Goal: Task Accomplishment & Management: Use online tool/utility

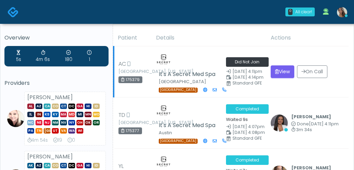
click at [288, 50] on td "View On Call" at bounding box center [308, 71] width 82 height 51
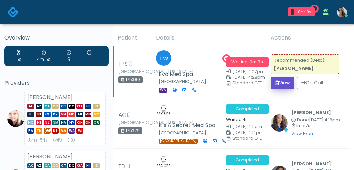
click at [280, 78] on button "View" at bounding box center [283, 83] width 24 height 13
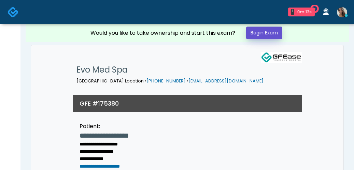
click at [270, 31] on link "Begin Exam" at bounding box center [264, 33] width 36 height 13
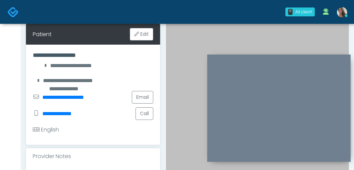
scroll to position [103, 0]
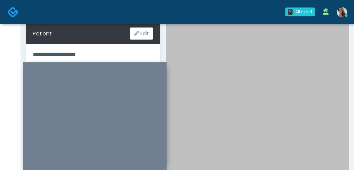
drag, startPoint x: 280, startPoint y: 60, endPoint x: 96, endPoint y: 67, distance: 184.6
click at [96, 67] on div at bounding box center [94, 116] width 143 height 108
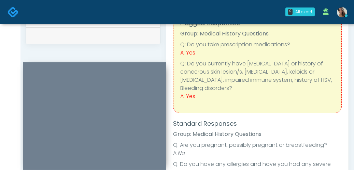
scroll to position [0, 0]
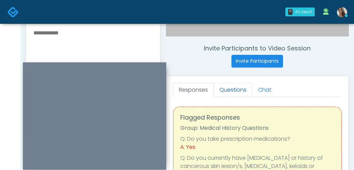
drag, startPoint x: 236, startPoint y: 89, endPoint x: 229, endPoint y: 90, distance: 7.5
click at [236, 89] on link "Questions" at bounding box center [233, 90] width 39 height 14
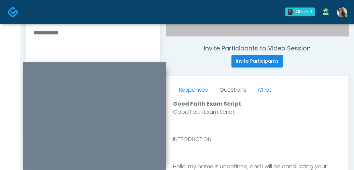
scroll to position [434, 0]
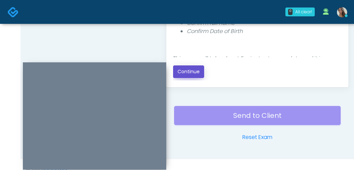
click at [201, 76] on button "Continue" at bounding box center [188, 72] width 31 height 13
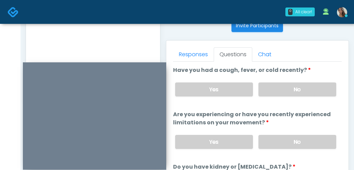
scroll to position [253, 0]
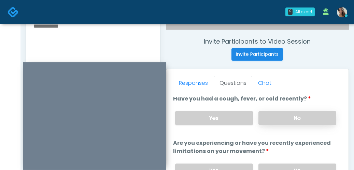
click at [305, 118] on label "No" at bounding box center [298, 118] width 78 height 14
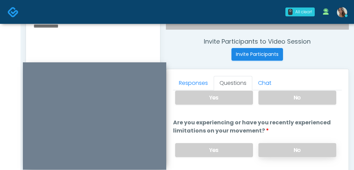
scroll to position [21, 0]
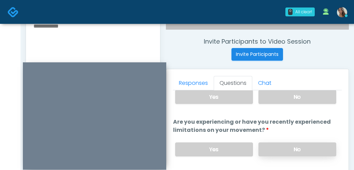
click at [306, 144] on label "No" at bounding box center [298, 150] width 78 height 14
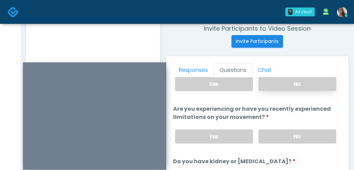
scroll to position [269, 0]
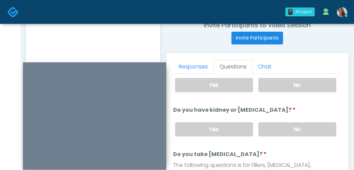
click at [301, 123] on label "No" at bounding box center [298, 130] width 78 height 14
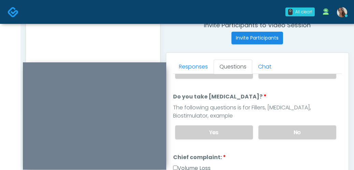
scroll to position [127, 0]
click at [287, 125] on label "No" at bounding box center [298, 132] width 78 height 14
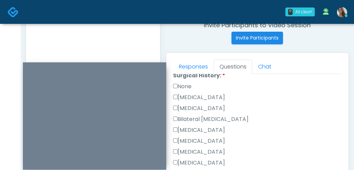
scroll to position [421, 0]
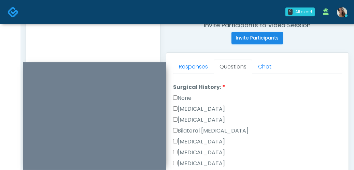
click at [188, 96] on label "None" at bounding box center [182, 98] width 18 height 8
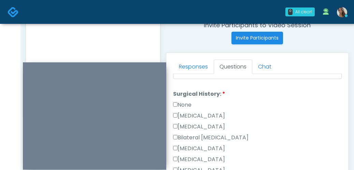
scroll to position [402, 0]
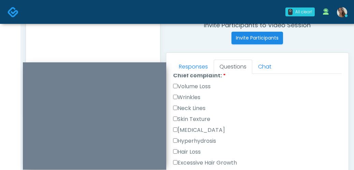
click at [198, 85] on label "Volume Loss" at bounding box center [192, 87] width 38 height 8
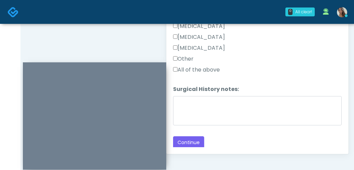
scroll to position [443, 0]
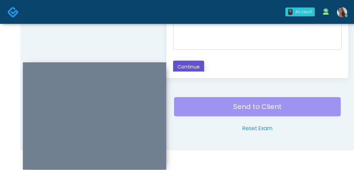
click at [193, 64] on button "Continue" at bounding box center [188, 67] width 31 height 13
drag, startPoint x: 114, startPoint y: 41, endPoint x: 111, endPoint y: 60, distance: 18.7
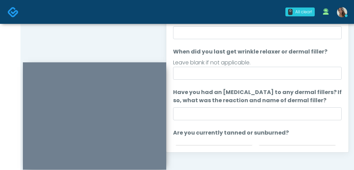
scroll to position [289, 0]
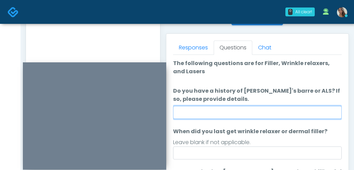
click at [213, 110] on input "Do you have a history of Guillain's barre or ALS? If so, please provide details." at bounding box center [257, 112] width 169 height 13
type input "**"
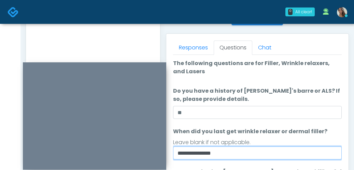
type input "**********"
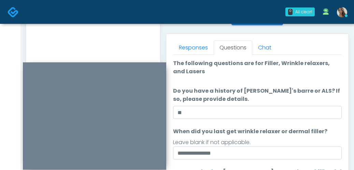
scroll to position [398, 0]
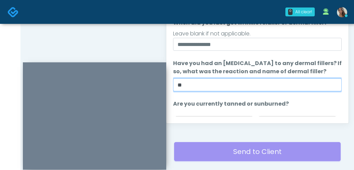
type input "**"
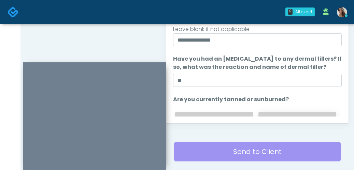
scroll to position [73, 0]
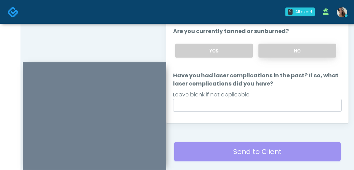
click at [284, 52] on label "No" at bounding box center [298, 51] width 78 height 14
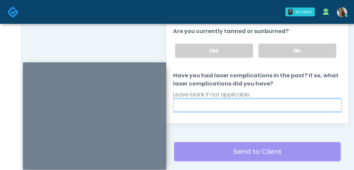
drag, startPoint x: 247, startPoint y: 100, endPoint x: 248, endPoint y: 104, distance: 4.2
click at [247, 100] on input "Have you had laser complications in the past? If so, what laser complications d…" at bounding box center [257, 105] width 169 height 13
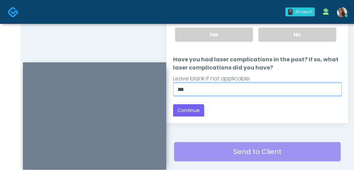
type input "**"
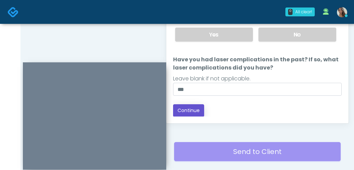
click at [177, 110] on button "Continue" at bounding box center [188, 111] width 31 height 13
click at [264, 111] on div "Back Continue" at bounding box center [257, 111] width 169 height 13
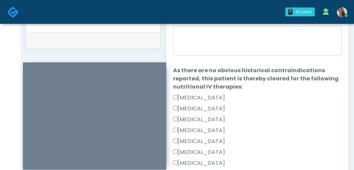
scroll to position [15, 0]
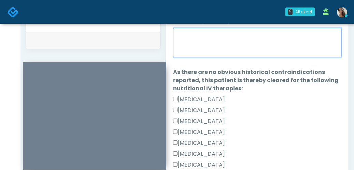
click at [262, 45] on textarea "When did you last get an IV or IM?" at bounding box center [257, 42] width 169 height 29
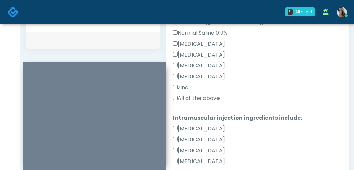
type textarea "**********"
click at [194, 96] on label "All of the above" at bounding box center [196, 99] width 47 height 8
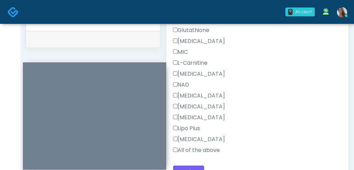
scroll to position [336, 0]
click at [202, 155] on div "All of the above" at bounding box center [257, 151] width 169 height 11
click at [213, 150] on label "All of the above" at bounding box center [196, 150] width 47 height 8
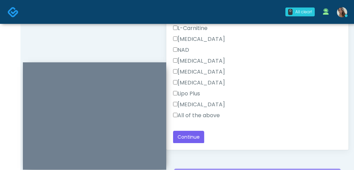
scroll to position [374, 0]
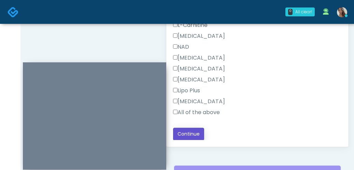
click at [195, 138] on button "Continue" at bounding box center [188, 134] width 31 height 13
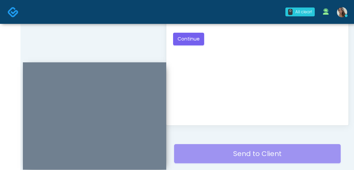
scroll to position [393, 0]
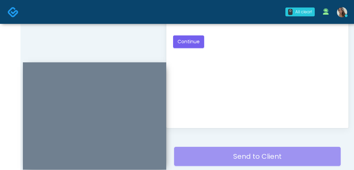
click at [277, 79] on div "Good Faith Exam Script Good Faith Exam Script INTRODUCTION Hello, my name is un…" at bounding box center [257, 36] width 169 height 171
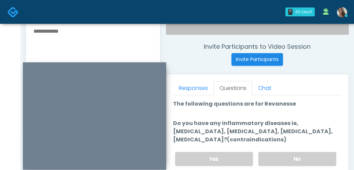
scroll to position [306, 0]
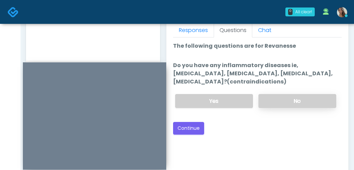
click at [267, 108] on label "No" at bounding box center [298, 101] width 78 height 14
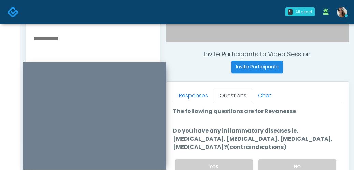
scroll to position [227, 0]
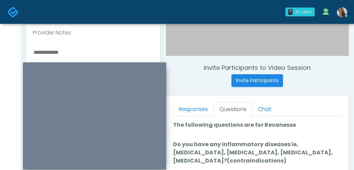
click at [103, 53] on textarea at bounding box center [93, 89] width 121 height 83
drag, startPoint x: 68, startPoint y: 50, endPoint x: 33, endPoint y: 39, distance: 36.3
click at [33, 41] on div "**********" at bounding box center [93, 90] width 134 height 99
click at [83, 48] on textarea "**********" at bounding box center [93, 89] width 121 height 83
click at [37, 48] on textarea "**********" at bounding box center [93, 89] width 121 height 83
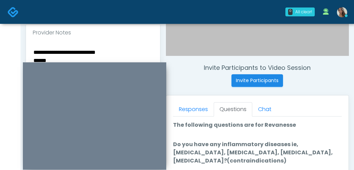
click at [37, 48] on textarea "**********" at bounding box center [93, 89] width 121 height 83
click at [44, 51] on textarea "**********" at bounding box center [93, 89] width 121 height 83
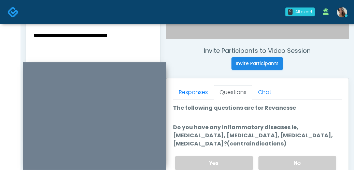
scroll to position [284, 0]
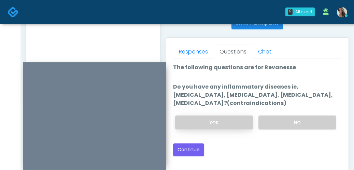
click at [240, 125] on label "Yes" at bounding box center [214, 123] width 78 height 14
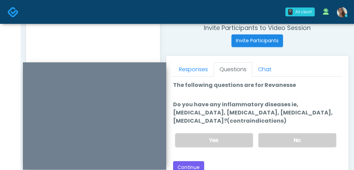
click at [115, 51] on textarea "**********" at bounding box center [93, 49] width 121 height 83
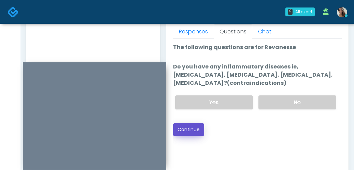
click at [201, 128] on button "Continue" at bounding box center [188, 130] width 31 height 13
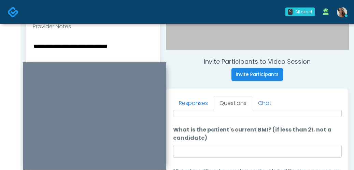
scroll to position [232, 0]
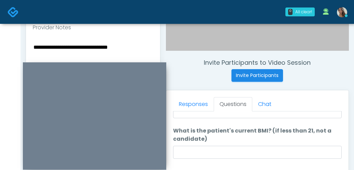
click at [136, 47] on textarea "**********" at bounding box center [93, 84] width 121 height 83
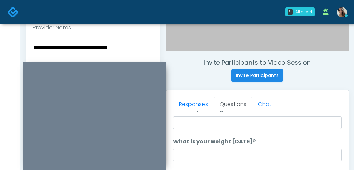
scroll to position [0, 0]
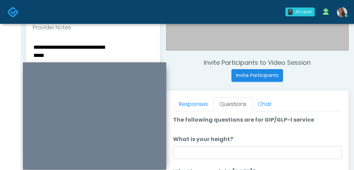
click at [51, 50] on textarea "**********" at bounding box center [93, 84] width 121 height 83
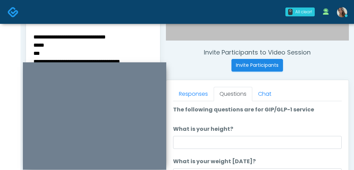
scroll to position [1, 0]
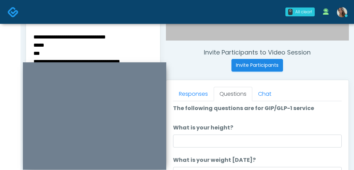
click at [232, 135] on li "What is your height? What is your height?" at bounding box center [257, 136] width 169 height 24
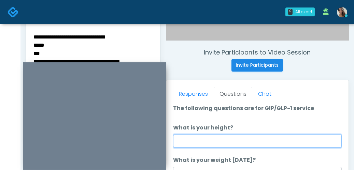
click at [230, 140] on input "What is your height?" at bounding box center [257, 141] width 169 height 13
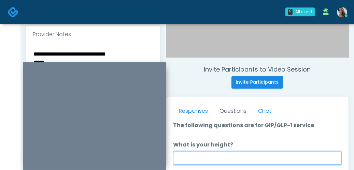
scroll to position [227, 0]
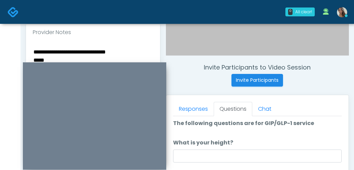
click at [31, 44] on div "**********" at bounding box center [93, 90] width 134 height 99
click at [33, 47] on textarea "**********" at bounding box center [93, 88] width 121 height 83
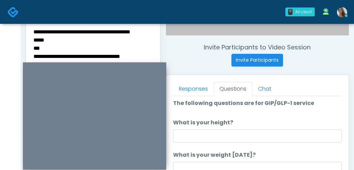
scroll to position [251, 0]
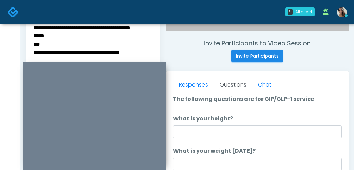
drag, startPoint x: 70, startPoint y: 47, endPoint x: 29, endPoint y: 39, distance: 41.8
click at [29, 39] on div "**********" at bounding box center [93, 65] width 134 height 99
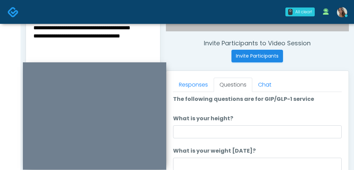
click at [144, 37] on textarea "**********" at bounding box center [93, 64] width 121 height 83
type textarea "**********"
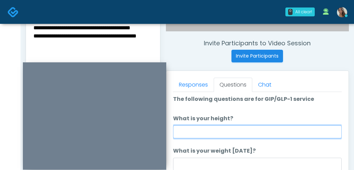
click at [267, 131] on input "What is your height?" at bounding box center [257, 132] width 169 height 13
type input "*****"
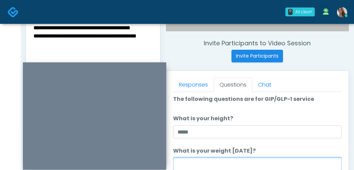
scroll to position [252, 0]
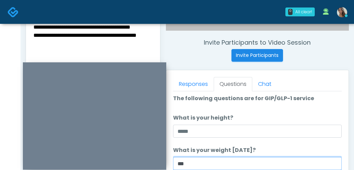
type input "***"
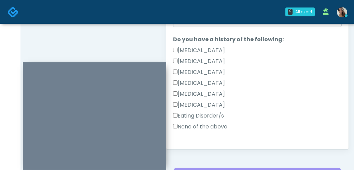
type input "****"
click at [211, 128] on label "None of the above" at bounding box center [200, 127] width 54 height 8
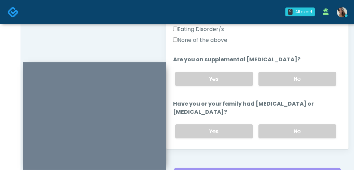
scroll to position [218, 0]
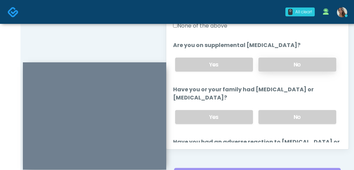
click at [272, 67] on label "No" at bounding box center [298, 65] width 78 height 14
click at [273, 110] on label "No" at bounding box center [298, 117] width 78 height 14
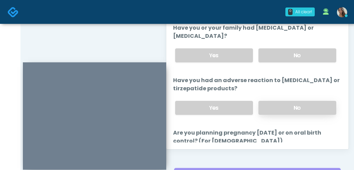
click at [280, 101] on div "Yes No" at bounding box center [256, 108] width 172 height 25
click at [280, 108] on label "No" at bounding box center [298, 108] width 78 height 14
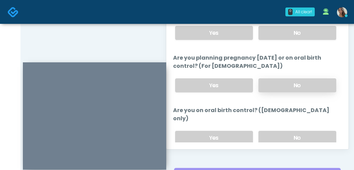
click at [280, 87] on label "No" at bounding box center [298, 86] width 78 height 14
click at [280, 134] on label "No" at bounding box center [298, 138] width 78 height 14
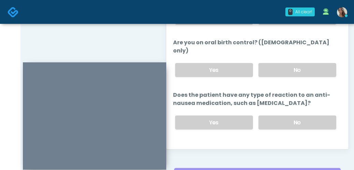
scroll to position [426, 0]
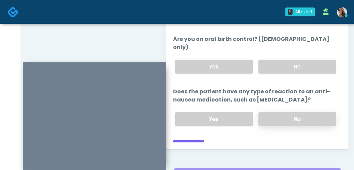
click at [279, 112] on label "No" at bounding box center [298, 119] width 78 height 14
click at [199, 140] on button "Continue" at bounding box center [188, 146] width 31 height 13
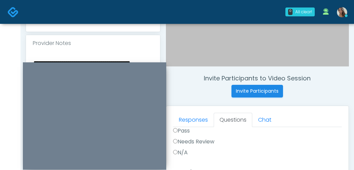
scroll to position [215, 0]
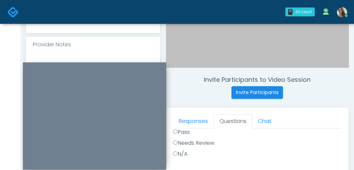
click at [79, 60] on textarea "**********" at bounding box center [93, 101] width 121 height 83
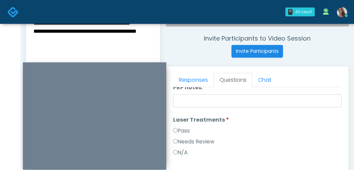
scroll to position [0, 0]
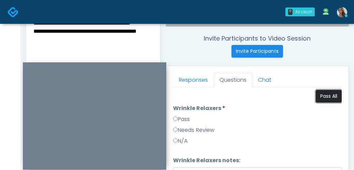
click at [324, 96] on button "Pass All" at bounding box center [329, 96] width 26 height 13
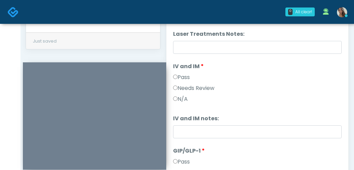
scroll to position [292, 0]
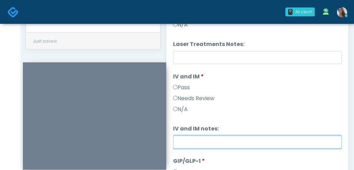
click at [193, 143] on input "IV and IM notes:" at bounding box center [257, 142] width 169 height 13
paste input "**********"
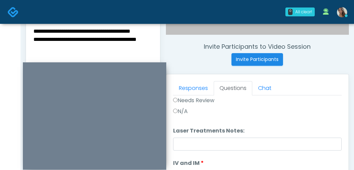
scroll to position [248, 0]
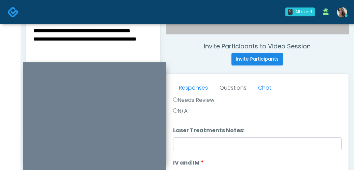
type input "**********"
click at [69, 42] on textarea "**********" at bounding box center [93, 67] width 121 height 83
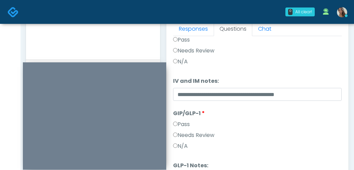
scroll to position [318, 0]
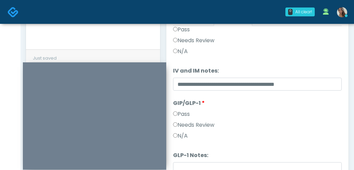
click at [203, 161] on li "GLP-1 Notes: GLP-1 Notes:" at bounding box center [257, 164] width 169 height 24
click at [204, 163] on input "GLP-1 Notes:" at bounding box center [257, 169] width 169 height 13
paste input "**********"
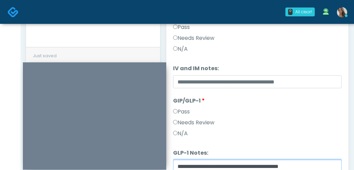
type input "**********"
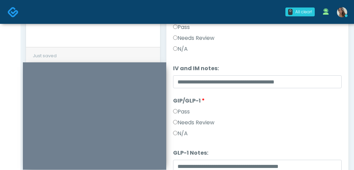
click at [239, 127] on div "Needs Review" at bounding box center [257, 124] width 169 height 11
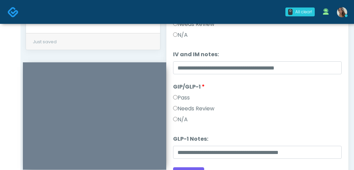
click at [211, 110] on label "Needs Review" at bounding box center [193, 109] width 41 height 8
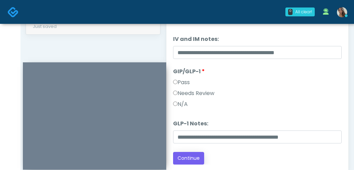
scroll to position [352, 0]
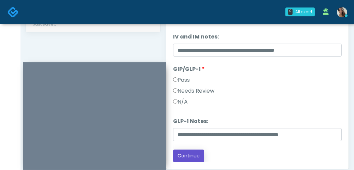
click at [190, 161] on button "Continue" at bounding box center [188, 156] width 31 height 13
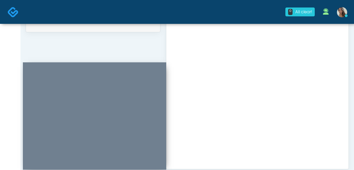
scroll to position [455, 0]
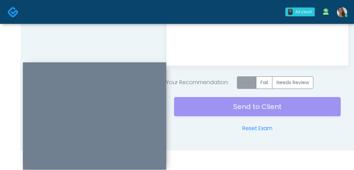
click at [246, 85] on label "Pass" at bounding box center [246, 82] width 19 height 13
click at [227, 109] on div "Send to Client Reset Exam" at bounding box center [257, 111] width 167 height 44
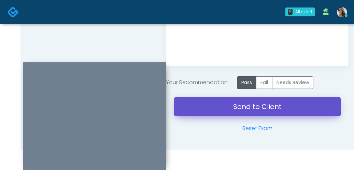
click at [220, 109] on link "Send to Client" at bounding box center [257, 106] width 167 height 19
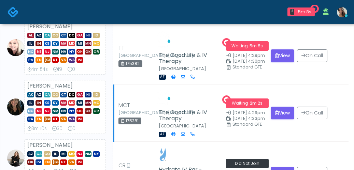
scroll to position [92, 0]
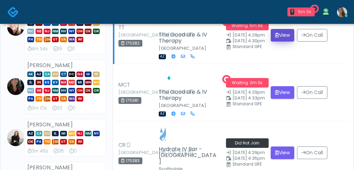
click at [280, 37] on button "View" at bounding box center [283, 35] width 24 height 13
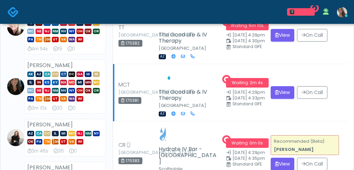
scroll to position [90, 0]
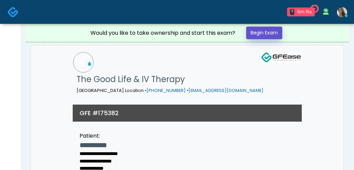
drag, startPoint x: 264, startPoint y: 36, endPoint x: 208, endPoint y: 48, distance: 57.2
click at [264, 36] on link "Begin Exam" at bounding box center [264, 33] width 36 height 13
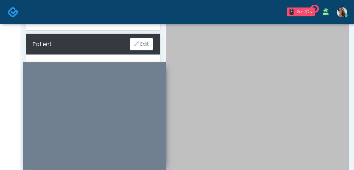
click at [254, 79] on div at bounding box center [257, 68] width 183 height 228
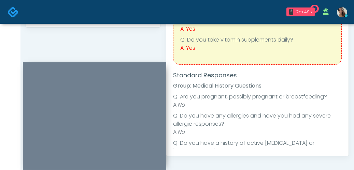
scroll to position [274, 0]
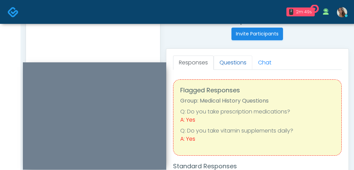
click at [240, 65] on link "Questions" at bounding box center [233, 63] width 39 height 14
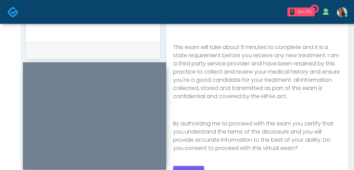
scroll to position [361, 0]
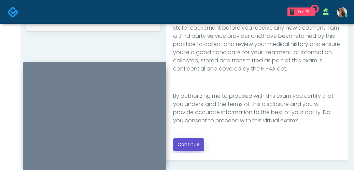
click at [195, 145] on button "Continue" at bounding box center [188, 145] width 31 height 13
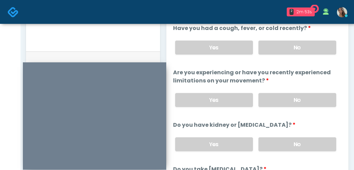
scroll to position [322, 0]
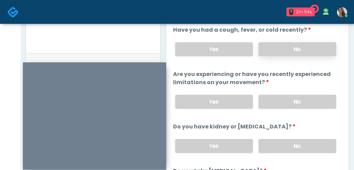
click at [289, 51] on label "No" at bounding box center [298, 49] width 78 height 14
click at [290, 102] on label "No" at bounding box center [298, 102] width 78 height 14
click at [294, 149] on label "No" at bounding box center [298, 146] width 78 height 14
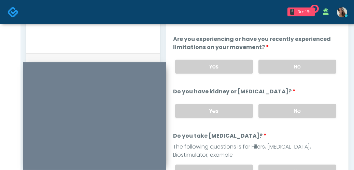
scroll to position [61, 0]
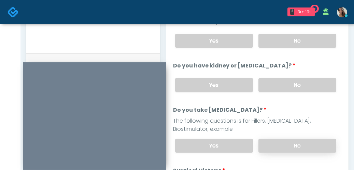
click at [268, 152] on div "Yes No" at bounding box center [256, 146] width 172 height 25
click at [276, 143] on label "No" at bounding box center [298, 146] width 78 height 14
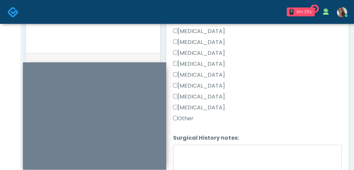
scroll to position [260, 0]
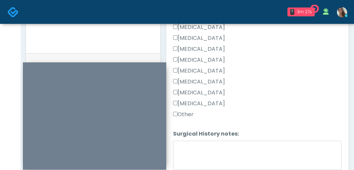
click at [204, 104] on label "[MEDICAL_DATA]" at bounding box center [199, 104] width 52 height 8
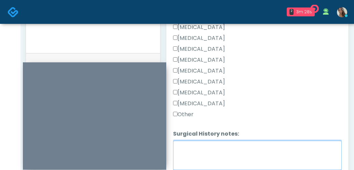
click at [207, 144] on textarea "Surgical History notes:" at bounding box center [257, 155] width 169 height 29
type textarea "*"
type textarea "**********"
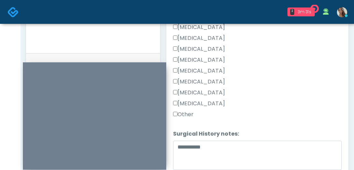
click at [189, 113] on label "Other" at bounding box center [183, 115] width 20 height 8
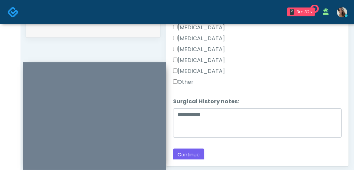
scroll to position [358, 0]
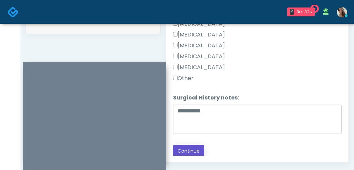
drag, startPoint x: 195, startPoint y: 149, endPoint x: 178, endPoint y: 167, distance: 24.4
click at [195, 150] on button "Continue" at bounding box center [188, 151] width 31 height 13
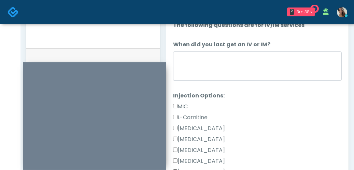
scroll to position [325, 0]
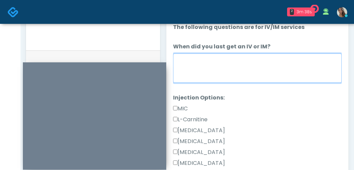
click at [247, 70] on textarea "When did you last get an IV or IM?" at bounding box center [257, 68] width 169 height 29
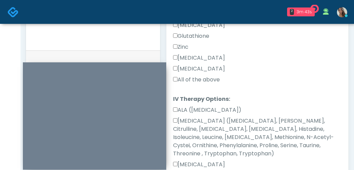
type textarea "**********"
click at [210, 78] on label "All of the above" at bounding box center [196, 80] width 47 height 8
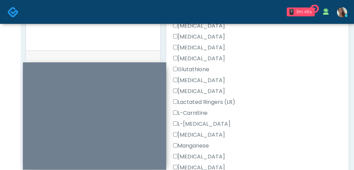
scroll to position [430, 0]
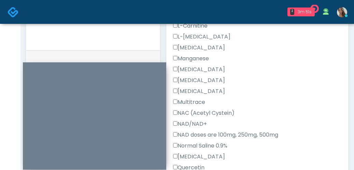
click at [265, 87] on div "[MEDICAL_DATA]" at bounding box center [257, 92] width 169 height 11
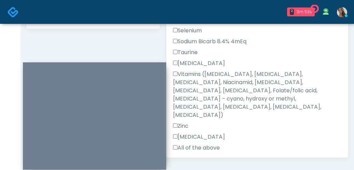
scroll to position [443, 0]
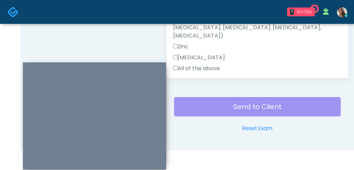
click at [208, 65] on label "All of the above" at bounding box center [196, 69] width 47 height 8
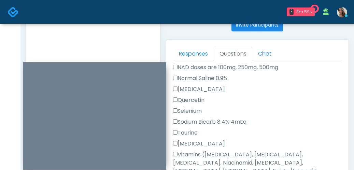
scroll to position [540, 0]
click at [317, 107] on div "Selenium" at bounding box center [257, 112] width 169 height 11
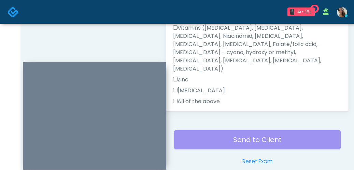
scroll to position [420, 0]
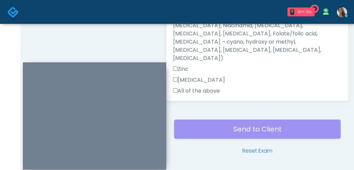
click at [194, 107] on button "Continue" at bounding box center [188, 113] width 31 height 13
click at [178, 87] on label "All of the above" at bounding box center [196, 91] width 47 height 8
click at [192, 87] on label "All of the above" at bounding box center [196, 91] width 47 height 8
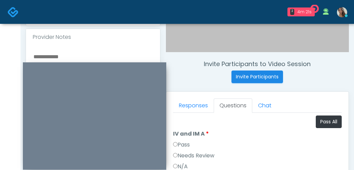
scroll to position [218, 0]
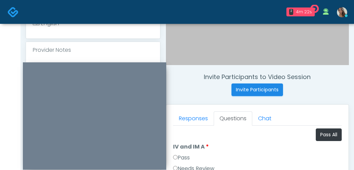
click at [185, 153] on li "IV and IM A IV and IM A Pass Needs Review N/A" at bounding box center [257, 165] width 169 height 44
click at [185, 156] on label "Pass" at bounding box center [181, 158] width 17 height 8
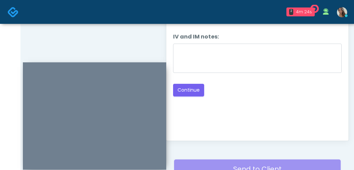
scroll to position [443, 0]
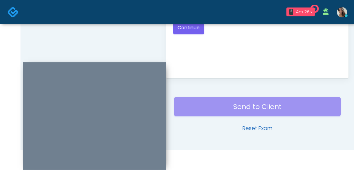
click at [258, 130] on link "Reset Exam" at bounding box center [257, 129] width 30 height 8
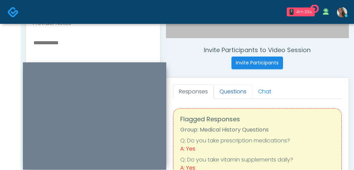
click at [236, 92] on link "Questions" at bounding box center [233, 92] width 39 height 14
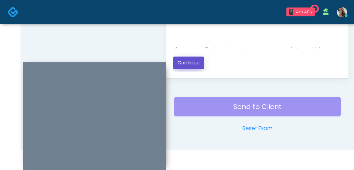
click at [193, 65] on button "Continue" at bounding box center [188, 63] width 31 height 13
drag, startPoint x: 127, startPoint y: 38, endPoint x: 304, endPoint y: 93, distance: 185.3
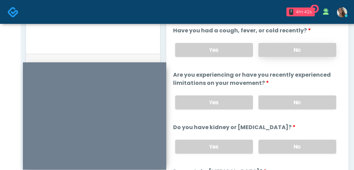
scroll to position [321, 0]
click at [303, 52] on label "No" at bounding box center [298, 51] width 78 height 14
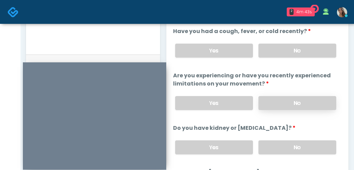
click at [301, 106] on label "No" at bounding box center [298, 103] width 78 height 14
click at [295, 142] on label "No" at bounding box center [298, 148] width 78 height 14
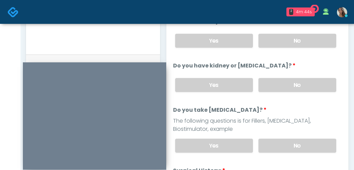
drag, startPoint x: 286, startPoint y: 142, endPoint x: 274, endPoint y: 137, distance: 13.1
click at [286, 142] on label "No" at bounding box center [298, 146] width 78 height 14
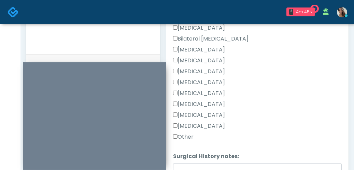
scroll to position [260, 0]
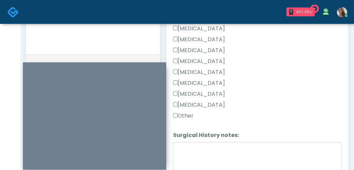
drag, startPoint x: 211, startPoint y: 105, endPoint x: 211, endPoint y: 139, distance: 34.5
click at [211, 106] on label "Tonsillectomy" at bounding box center [199, 105] width 52 height 8
click at [208, 161] on textarea "Surgical History notes:" at bounding box center [257, 156] width 169 height 29
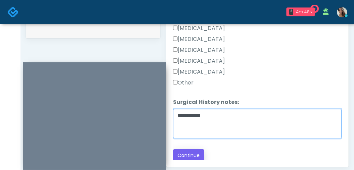
scroll to position [355, 0]
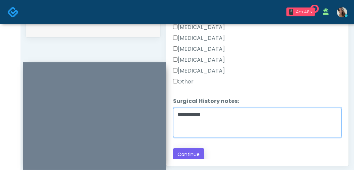
type textarea "**********"
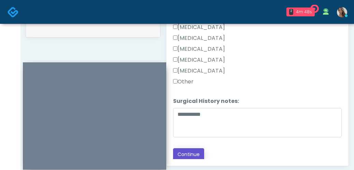
click at [197, 149] on button "Continue" at bounding box center [188, 155] width 31 height 13
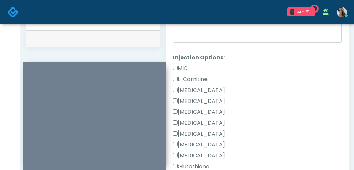
scroll to position [0, 0]
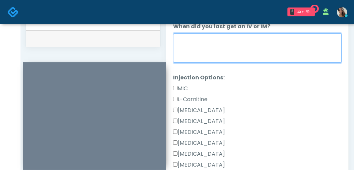
click at [272, 51] on textarea "When did you last get an IV or IM?" at bounding box center [257, 47] width 169 height 29
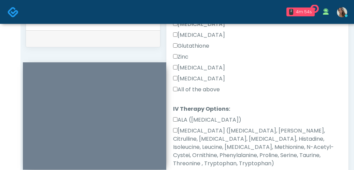
type textarea "**********"
click at [196, 91] on label "All of the above" at bounding box center [196, 90] width 47 height 8
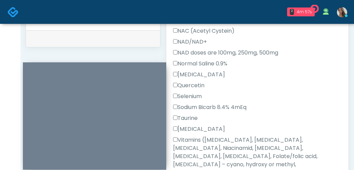
scroll to position [540, 0]
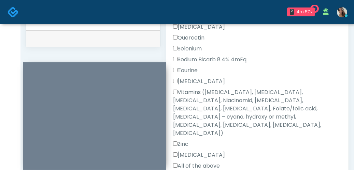
click at [194, 162] on label "All of the above" at bounding box center [196, 166] width 47 height 8
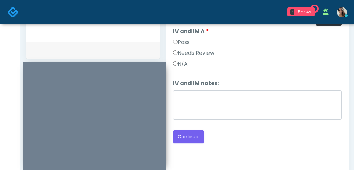
scroll to position [315, 0]
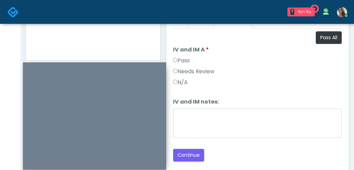
click at [189, 65] on label "Pass" at bounding box center [181, 61] width 17 height 8
click at [187, 61] on label "Pass" at bounding box center [181, 61] width 17 height 8
click at [191, 157] on button "Continue" at bounding box center [188, 155] width 31 height 13
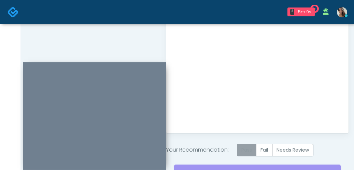
click at [249, 151] on label "Pass" at bounding box center [246, 150] width 19 height 13
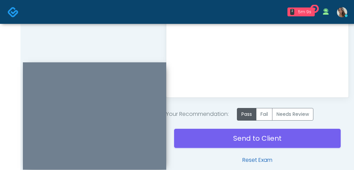
scroll to position [452, 0]
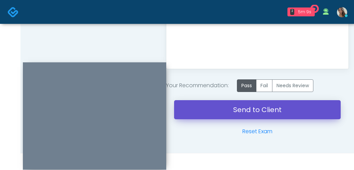
click at [258, 113] on link "Send to Client" at bounding box center [257, 109] width 167 height 19
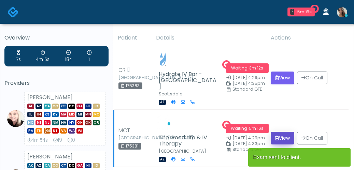
click at [273, 132] on button "View" at bounding box center [283, 138] width 24 height 13
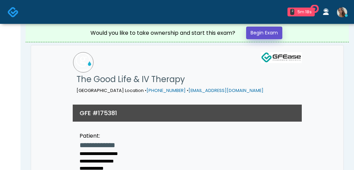
click at [266, 38] on link "Begin Exam" at bounding box center [264, 33] width 36 height 13
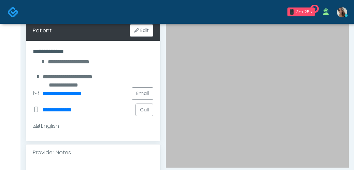
scroll to position [109, 0]
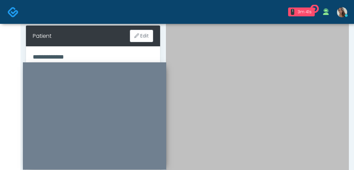
click at [287, 78] on div at bounding box center [257, 59] width 183 height 228
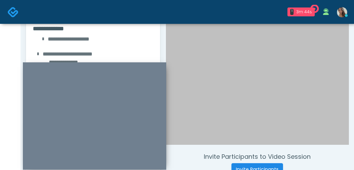
scroll to position [141, 0]
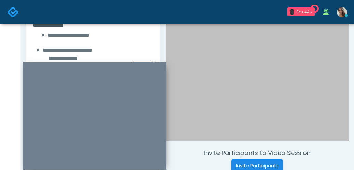
click at [223, 62] on div at bounding box center [257, 27] width 183 height 228
click at [151, 67] on div at bounding box center [94, 116] width 143 height 108
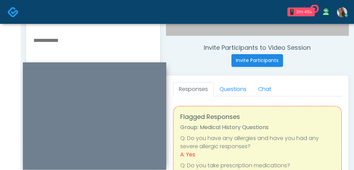
scroll to position [266, 0]
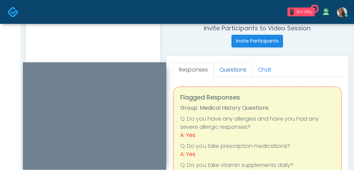
click at [232, 72] on link "Questions" at bounding box center [233, 70] width 39 height 14
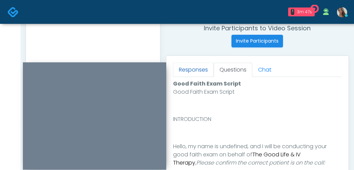
click at [204, 71] on link "Responses" at bounding box center [193, 70] width 41 height 14
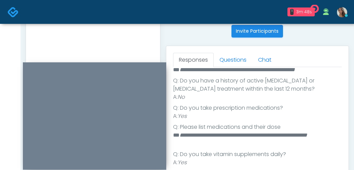
scroll to position [283, 0]
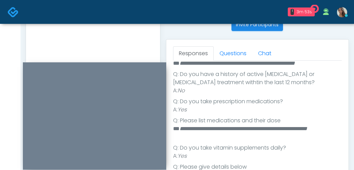
click at [345, 120] on div "Responses Questions Chat Good Faith Exam Script Good Faith Exam Script INTRODUC…" at bounding box center [257, 139] width 182 height 199
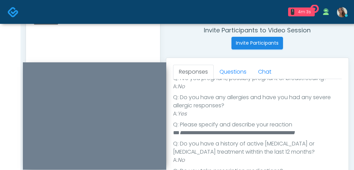
scroll to position [138, 0]
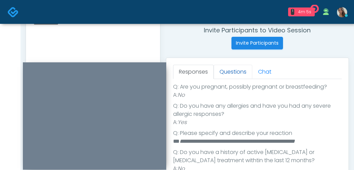
click at [246, 74] on link "Questions" at bounding box center [233, 72] width 39 height 14
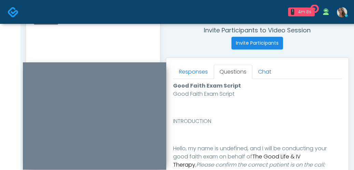
click at [263, 116] on div "Good Faith Exam Script INTRODUCTION Hello, my name is undefined, and I will be …" at bounding box center [257, 158] width 169 height 137
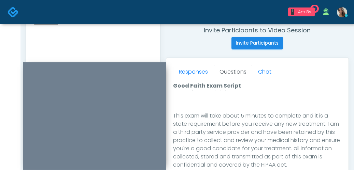
scroll to position [443, 0]
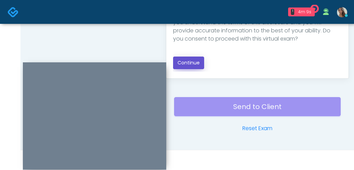
click at [197, 65] on button "Continue" at bounding box center [188, 63] width 31 height 13
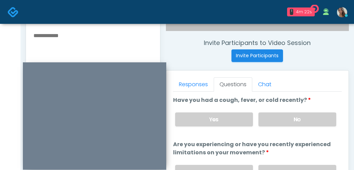
scroll to position [244, 0]
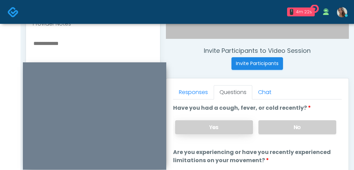
click at [232, 127] on label "Yes" at bounding box center [214, 128] width 78 height 14
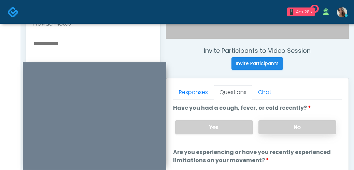
click at [276, 128] on label "No" at bounding box center [298, 128] width 78 height 14
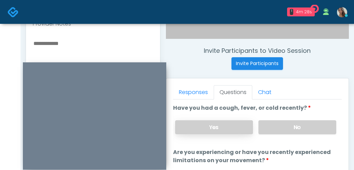
click at [229, 127] on label "Yes" at bounding box center [214, 128] width 78 height 14
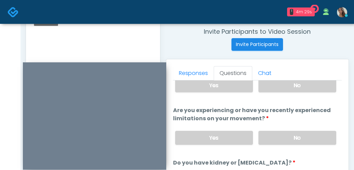
scroll to position [45, 0]
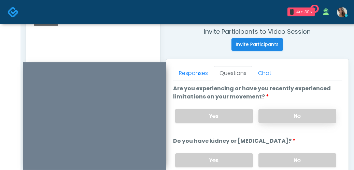
click at [292, 118] on label "No" at bounding box center [298, 116] width 78 height 14
click at [300, 162] on label "No" at bounding box center [298, 161] width 78 height 14
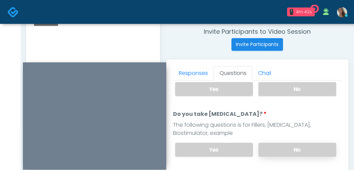
click at [284, 144] on label "No" at bounding box center [298, 150] width 78 height 14
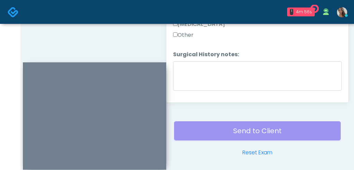
scroll to position [242, 0]
click at [186, 36] on label "Other" at bounding box center [183, 36] width 20 height 8
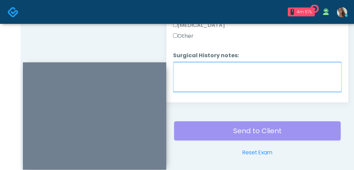
click at [191, 73] on textarea "Surgical History notes:" at bounding box center [257, 76] width 169 height 29
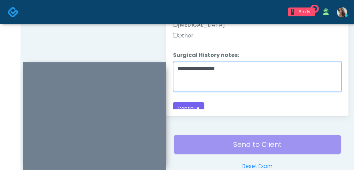
scroll to position [260, 0]
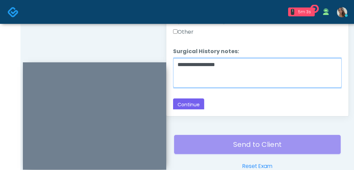
type textarea "**********"
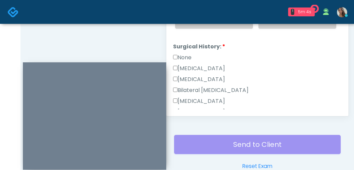
scroll to position [92, 0]
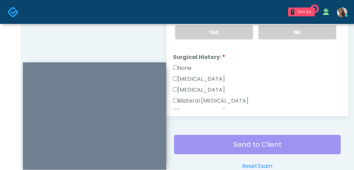
click at [208, 89] on label "Hysterectomy" at bounding box center [199, 90] width 52 height 8
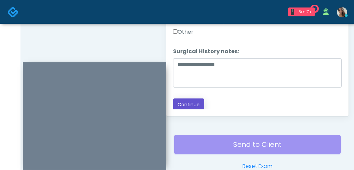
click at [194, 100] on button "Continue" at bounding box center [188, 105] width 31 height 13
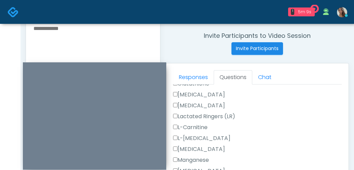
scroll to position [540, 0]
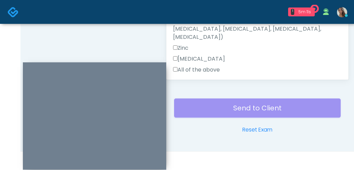
click at [190, 66] on label "All of the above" at bounding box center [196, 70] width 47 height 8
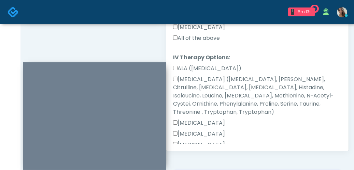
scroll to position [0, 0]
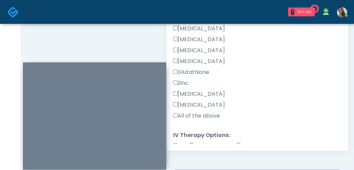
click at [208, 116] on label "All of the above" at bounding box center [196, 116] width 47 height 8
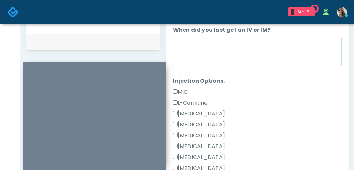
scroll to position [311, 0]
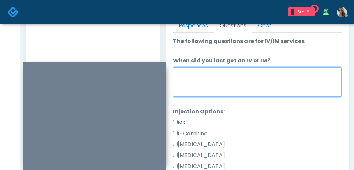
click at [228, 80] on textarea "When did you last get an IV or IM?" at bounding box center [257, 82] width 169 height 29
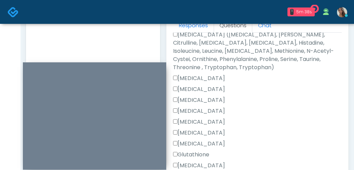
scroll to position [0, 0]
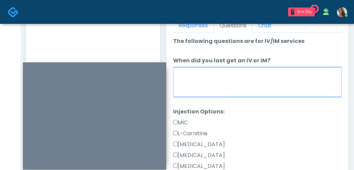
click at [279, 84] on textarea "When did you last get an IV or IM?" at bounding box center [257, 82] width 169 height 29
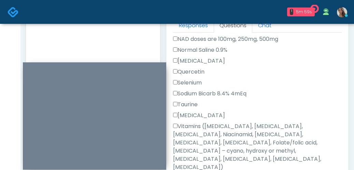
scroll to position [398, 0]
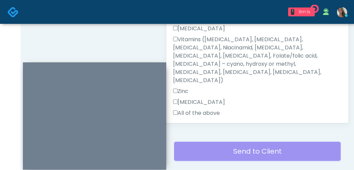
type textarea "**********"
click at [196, 129] on button "Continue" at bounding box center [188, 135] width 31 height 13
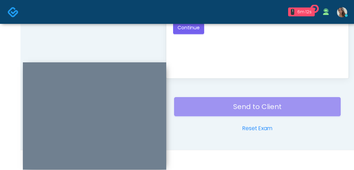
scroll to position [0, 0]
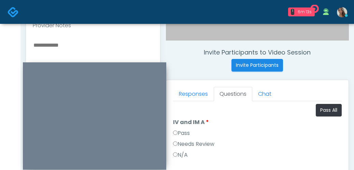
click at [189, 134] on label "Pass" at bounding box center [181, 133] width 17 height 8
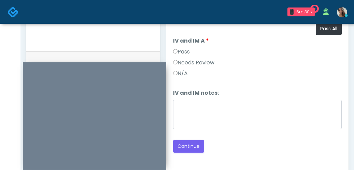
scroll to position [236, 0]
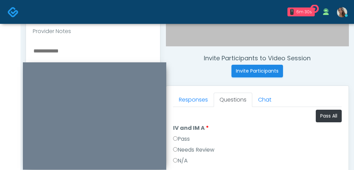
click at [74, 48] on textarea at bounding box center [93, 87] width 121 height 83
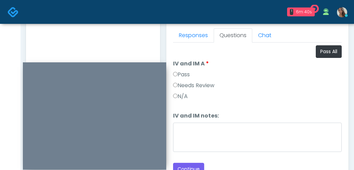
scroll to position [311, 0]
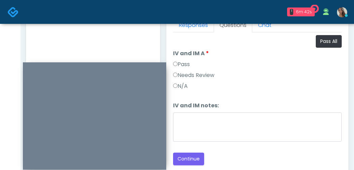
type textarea "**********"
click at [98, 46] on textarea "**********" at bounding box center [93, 13] width 121 height 83
click at [102, 47] on textarea "**********" at bounding box center [93, 13] width 121 height 83
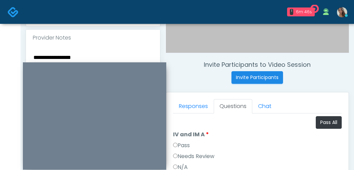
scroll to position [217, 0]
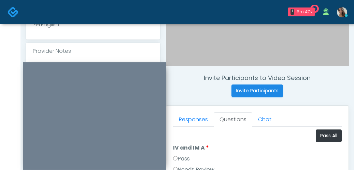
click at [108, 60] on div "**********" at bounding box center [93, 108] width 134 height 99
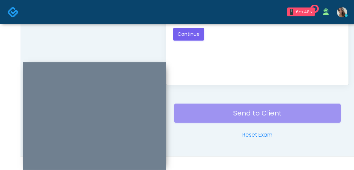
scroll to position [443, 0]
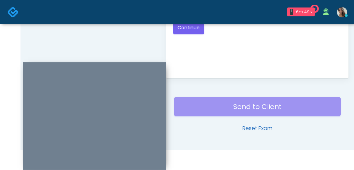
click at [257, 128] on link "Reset Exam" at bounding box center [257, 129] width 30 height 8
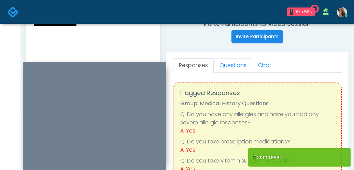
scroll to position [443, 0]
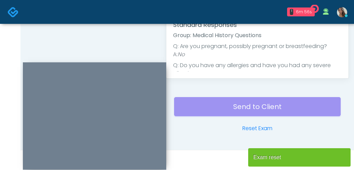
click at [230, 59] on ul "**********" at bounding box center [257, 152] width 169 height 221
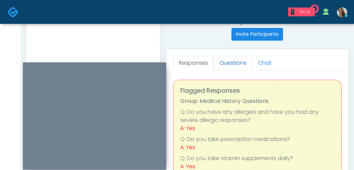
scroll to position [242, 0]
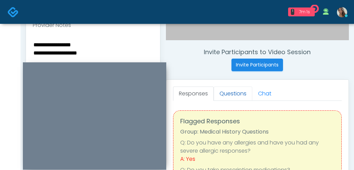
click at [233, 91] on link "Questions" at bounding box center [233, 94] width 39 height 14
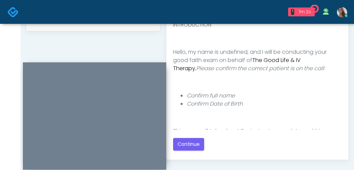
scroll to position [443, 0]
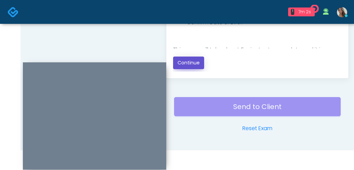
click at [203, 68] on button "Continue" at bounding box center [188, 63] width 31 height 13
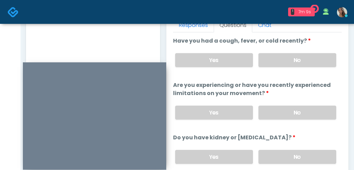
scroll to position [308, 0]
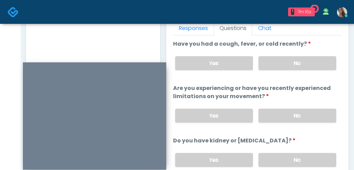
drag, startPoint x: 238, startPoint y: 68, endPoint x: 276, endPoint y: 93, distance: 45.1
click at [238, 68] on label "Yes" at bounding box center [214, 63] width 78 height 14
drag, startPoint x: 301, startPoint y: 116, endPoint x: 296, endPoint y: 126, distance: 11.2
click at [301, 116] on label "No" at bounding box center [298, 116] width 78 height 14
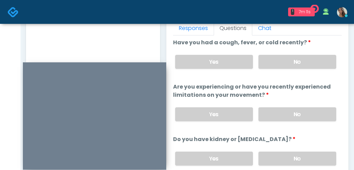
click at [295, 151] on div "Yes No" at bounding box center [256, 159] width 172 height 25
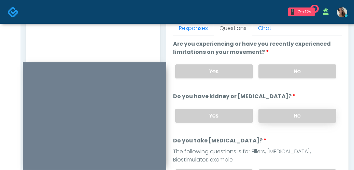
click at [285, 116] on label "No" at bounding box center [298, 116] width 78 height 14
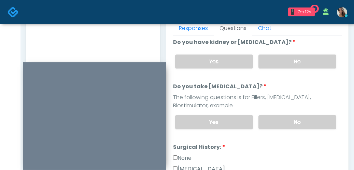
scroll to position [150, 0]
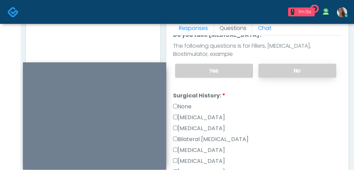
click at [279, 72] on label "No" at bounding box center [298, 71] width 78 height 14
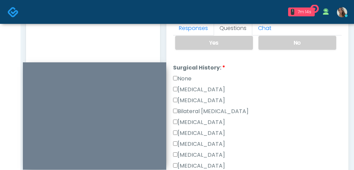
click at [198, 102] on label "[MEDICAL_DATA]" at bounding box center [199, 101] width 52 height 8
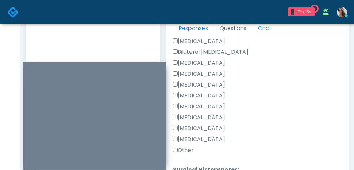
scroll to position [260, 0]
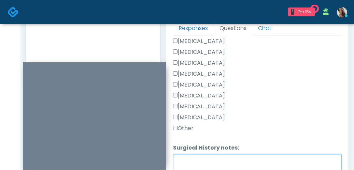
click at [191, 157] on textarea "Surgical History notes:" at bounding box center [257, 169] width 169 height 29
type textarea "**********"
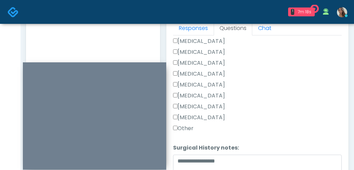
click at [182, 126] on label "Other" at bounding box center [183, 129] width 20 height 8
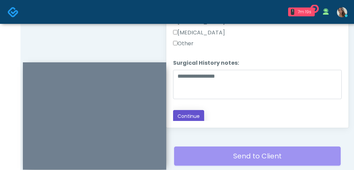
click at [195, 121] on button "Continue" at bounding box center [188, 116] width 31 height 13
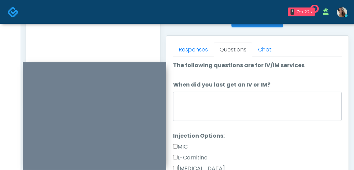
scroll to position [292, 0]
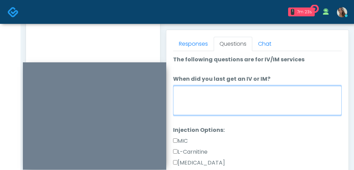
click at [220, 99] on textarea "When did you last get an IV or IM?" at bounding box center [257, 100] width 169 height 29
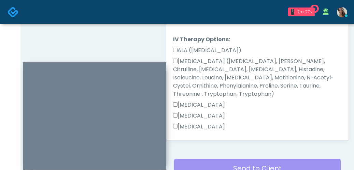
scroll to position [91, 0]
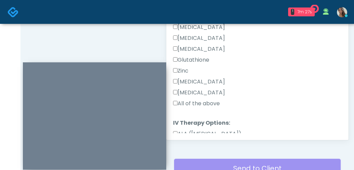
type textarea "**********"
click at [199, 103] on label "All of the above" at bounding box center [196, 104] width 47 height 8
click at [191, 93] on label "[MEDICAL_DATA]" at bounding box center [199, 93] width 52 height 8
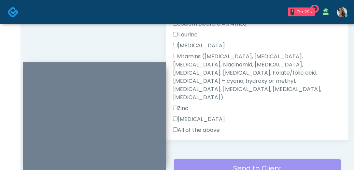
click at [204, 126] on div "All of the above" at bounding box center [257, 131] width 169 height 11
click at [196, 126] on label "All of the above" at bounding box center [196, 130] width 47 height 8
click at [195, 42] on label "[MEDICAL_DATA]" at bounding box center [199, 46] width 52 height 8
click at [185, 146] on button "Continue" at bounding box center [188, 152] width 31 height 13
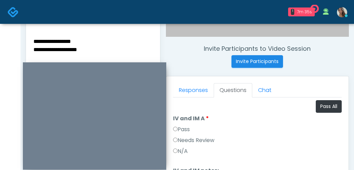
scroll to position [247, 0]
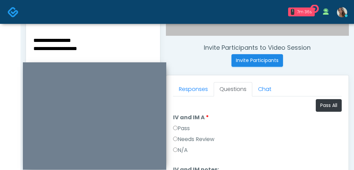
click at [107, 50] on textarea "**********" at bounding box center [93, 77] width 121 height 83
click at [48, 40] on textarea "**********" at bounding box center [93, 77] width 121 height 83
click at [64, 44] on textarea "**********" at bounding box center [93, 77] width 121 height 83
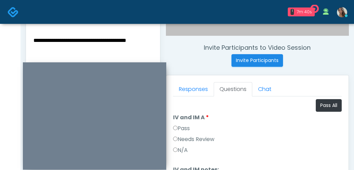
click at [64, 44] on textarea "**********" at bounding box center [93, 77] width 121 height 83
click at [69, 43] on textarea "**********" at bounding box center [93, 77] width 121 height 83
click at [70, 43] on textarea "**********" at bounding box center [93, 77] width 121 height 83
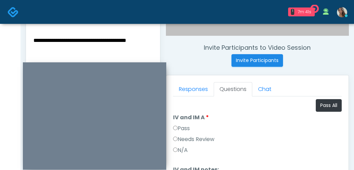
type textarea "**********"
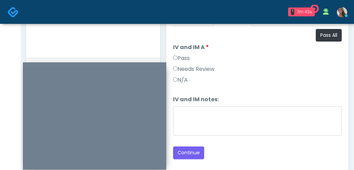
scroll to position [292, 0]
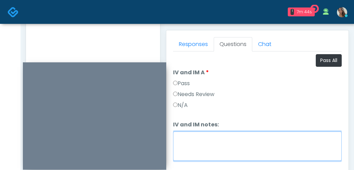
drag, startPoint x: 214, startPoint y: 141, endPoint x: 209, endPoint y: 129, distance: 13.2
click at [213, 142] on textarea "IV and IM notes:" at bounding box center [257, 146] width 169 height 29
paste textarea "**********"
type textarea "**********"
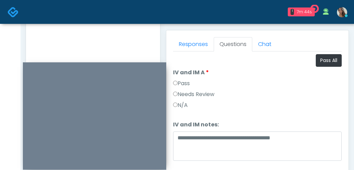
click at [186, 82] on label "Pass" at bounding box center [181, 84] width 17 height 8
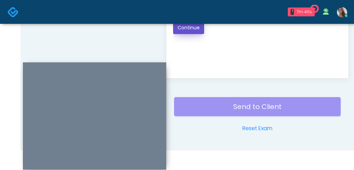
click at [192, 30] on button "Continue" at bounding box center [188, 28] width 31 height 13
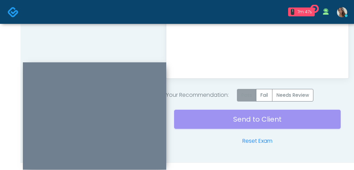
click at [247, 96] on label "Pass" at bounding box center [246, 95] width 19 height 13
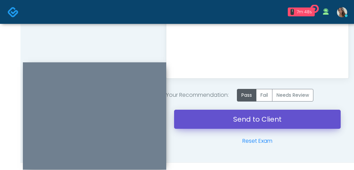
click at [239, 122] on link "Send to Client" at bounding box center [257, 119] width 167 height 19
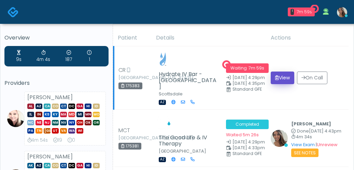
click at [284, 78] on button "View" at bounding box center [283, 78] width 24 height 13
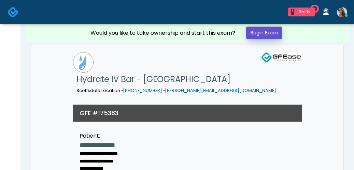
click at [279, 33] on link "Begin Exam" at bounding box center [264, 33] width 36 height 13
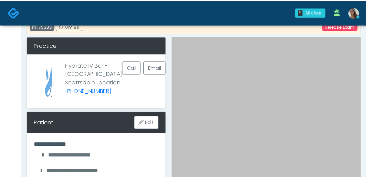
scroll to position [20, 0]
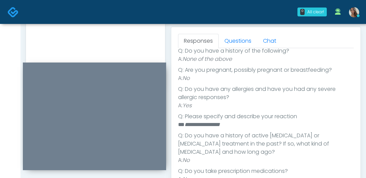
scroll to position [120, 0]
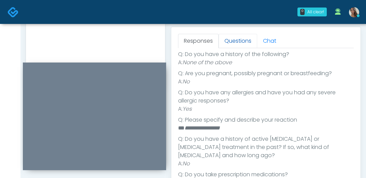
click at [247, 44] on link "Questions" at bounding box center [238, 41] width 39 height 14
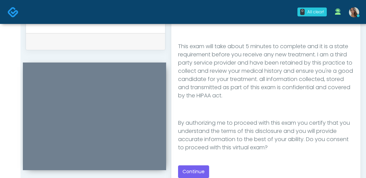
scroll to position [433, 0]
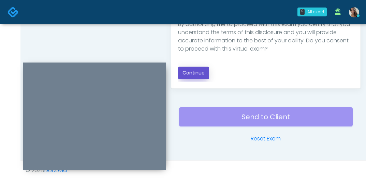
click at [194, 74] on button "Continue" at bounding box center [193, 73] width 31 height 13
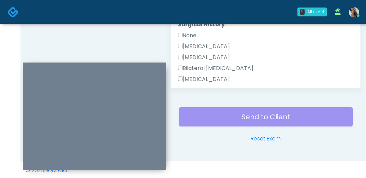
scroll to position [435, 0]
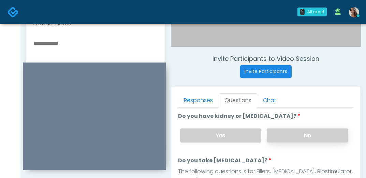
click at [293, 137] on label "No" at bounding box center [308, 135] width 82 height 14
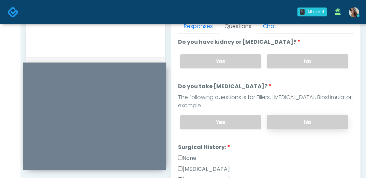
click at [295, 126] on label "No" at bounding box center [308, 122] width 82 height 14
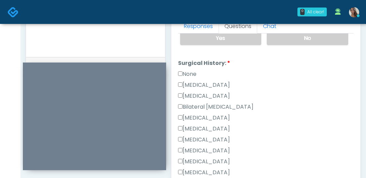
click at [196, 74] on label "None" at bounding box center [187, 74] width 18 height 8
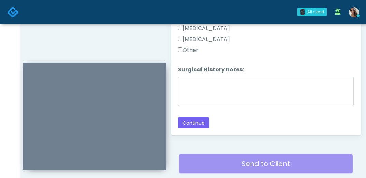
scroll to position [435, 0]
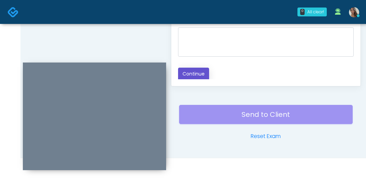
click at [195, 68] on button "Continue" at bounding box center [193, 74] width 31 height 13
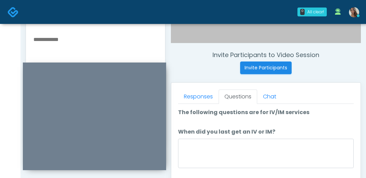
scroll to position [249, 0]
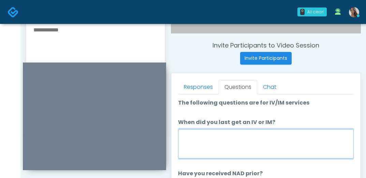
click at [259, 145] on textarea "When did you last get an IV or IM?" at bounding box center [266, 143] width 176 height 29
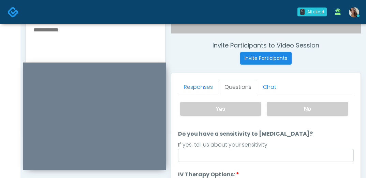
type textarea "**********"
click at [286, 117] on div "Yes No" at bounding box center [264, 108] width 179 height 25
click at [289, 112] on label "No" at bounding box center [308, 109] width 82 height 14
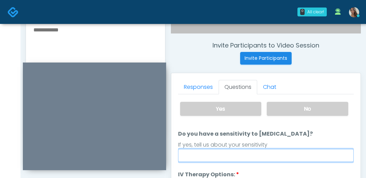
click at [266, 160] on input "Do you have a sensitivity to Niacin?" at bounding box center [266, 155] width 176 height 13
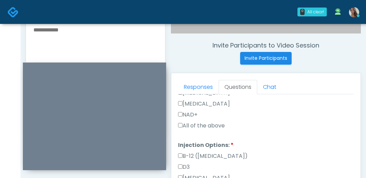
type input "**"
click at [213, 125] on label "All of the above" at bounding box center [201, 126] width 47 height 8
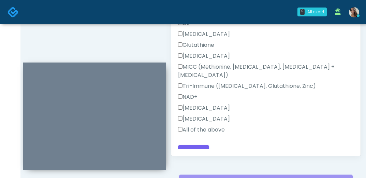
scroll to position [367, 0]
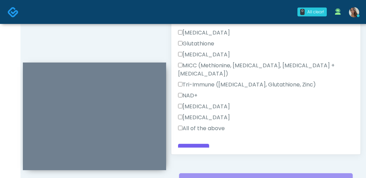
click at [204, 124] on label "All of the above" at bounding box center [201, 128] width 47 height 8
click at [200, 144] on button "Continue" at bounding box center [193, 150] width 31 height 13
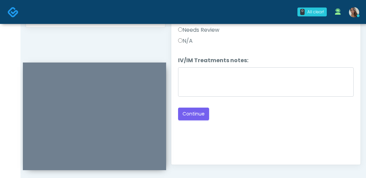
scroll to position [300, 0]
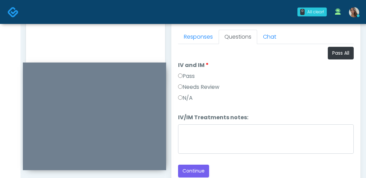
click at [189, 77] on label "Pass" at bounding box center [186, 76] width 17 height 8
click at [192, 170] on button "Continue" at bounding box center [193, 171] width 31 height 13
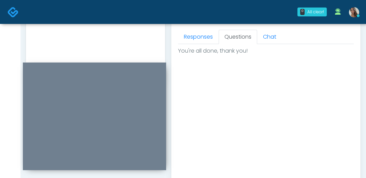
scroll to position [448, 0]
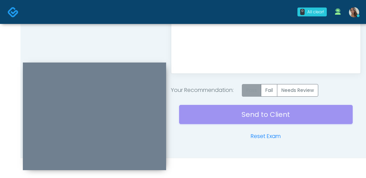
click at [251, 91] on label "Pass" at bounding box center [251, 90] width 19 height 13
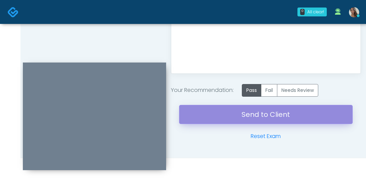
click at [245, 113] on link "Send to Client" at bounding box center [266, 114] width 174 height 19
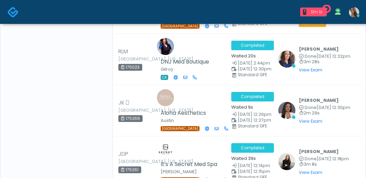
scroll to position [4791, 0]
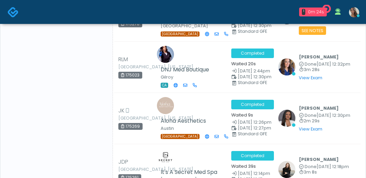
drag, startPoint x: 47, startPoint y: 13, endPoint x: 114, endPoint y: 171, distance: 171.7
drag, startPoint x: 114, startPoint y: 171, endPoint x: -85, endPoint y: 292, distance: 232.3
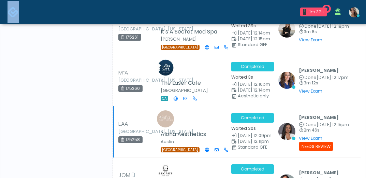
scroll to position [4750, 0]
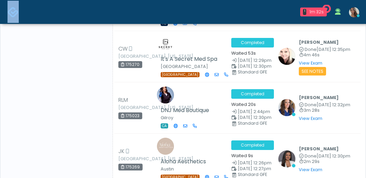
drag, startPoint x: 226, startPoint y: 80, endPoint x: 279, endPoint y: 4, distance: 93.2
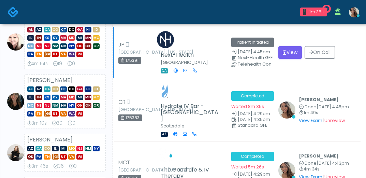
scroll to position [0, 0]
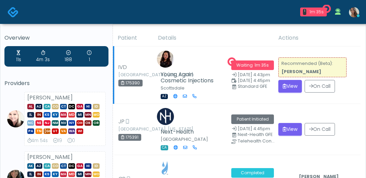
click at [271, 86] on div "Standard GFE" at bounding box center [257, 86] width 39 height 4
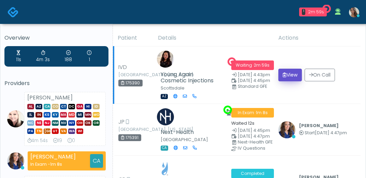
click at [294, 72] on button "View" at bounding box center [291, 75] width 24 height 13
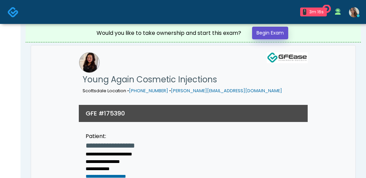
click at [269, 30] on link "Begin Exam" at bounding box center [270, 33] width 36 height 13
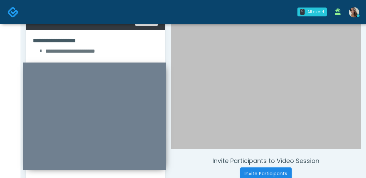
scroll to position [135, 0]
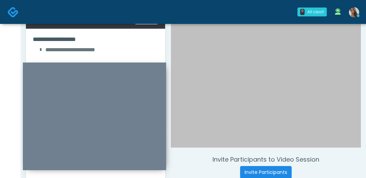
click at [254, 69] on div at bounding box center [266, 33] width 190 height 228
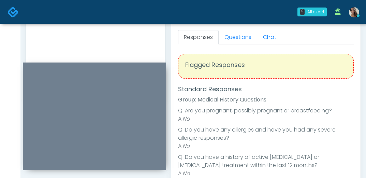
scroll to position [299, 0]
click at [237, 38] on link "Questions" at bounding box center [238, 37] width 39 height 14
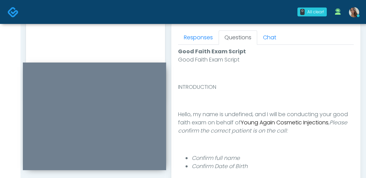
scroll to position [112, 0]
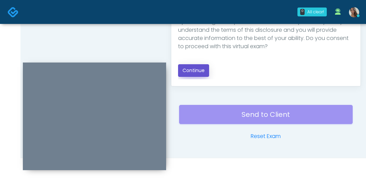
click at [190, 72] on button "Continue" at bounding box center [193, 70] width 31 height 13
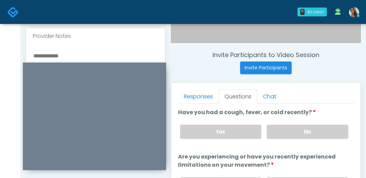
drag, startPoint x: 305, startPoint y: 128, endPoint x: 307, endPoint y: 116, distance: 12.1
click at [305, 129] on label "No" at bounding box center [308, 132] width 82 height 14
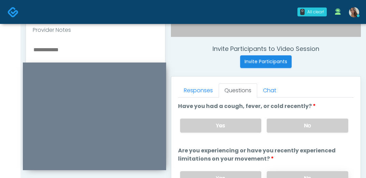
scroll to position [307, 0]
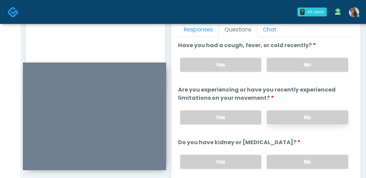
drag, startPoint x: 304, startPoint y: 113, endPoint x: 300, endPoint y: 122, distance: 9.3
click at [304, 113] on label "No" at bounding box center [308, 117] width 82 height 14
click at [293, 152] on div "Yes No" at bounding box center [264, 161] width 179 height 25
click at [293, 158] on label "No" at bounding box center [308, 162] width 82 height 14
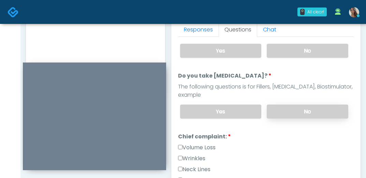
click at [292, 109] on label "No" at bounding box center [308, 112] width 82 height 14
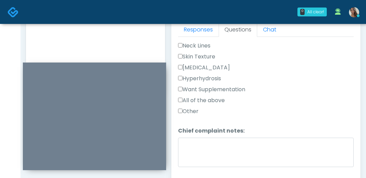
scroll to position [324, 0]
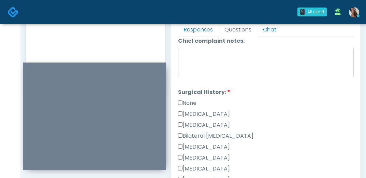
click at [192, 102] on label "None" at bounding box center [187, 103] width 18 height 8
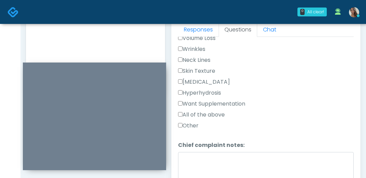
scroll to position [217, 0]
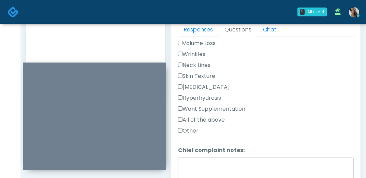
click at [202, 42] on label "Volume Loss" at bounding box center [197, 43] width 38 height 8
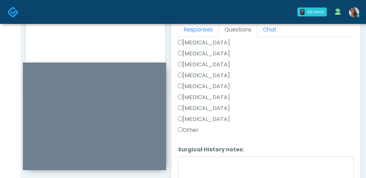
scroll to position [402, 0]
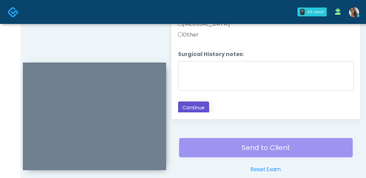
click at [199, 107] on button "Continue" at bounding box center [193, 107] width 31 height 13
click at [287, 115] on div "Responses Questions Chat Good Faith Exam Script Good Faith Exam Script INTRODUC…" at bounding box center [266, 19] width 190 height 199
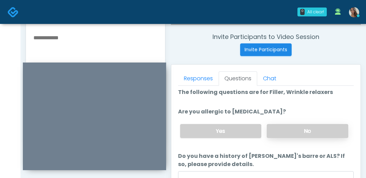
scroll to position [0, 0]
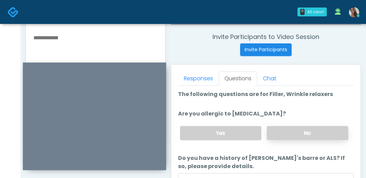
click at [285, 131] on label "No" at bounding box center [308, 133] width 82 height 14
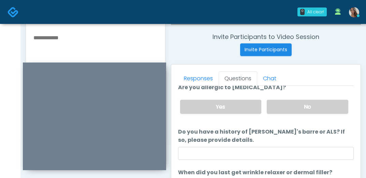
scroll to position [32, 0]
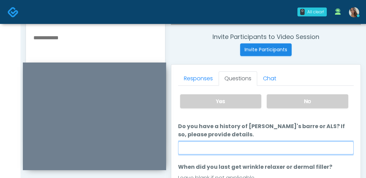
click at [262, 143] on input "Do you have a history of Guillain's barre or ALS? If so, please provide details." at bounding box center [266, 147] width 176 height 13
type input "**"
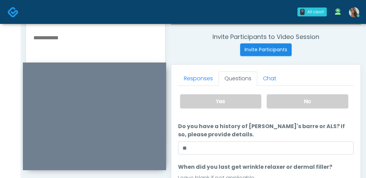
scroll to position [357, 0]
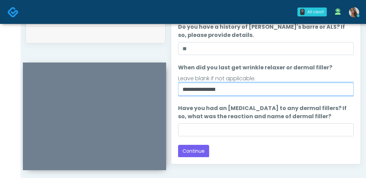
type input "**********"
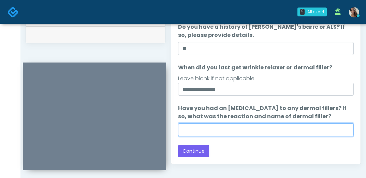
click at [242, 130] on input "Have you had an allergic response to any dermal fillers? If so, what was the re…" at bounding box center [266, 129] width 176 height 13
type input "**"
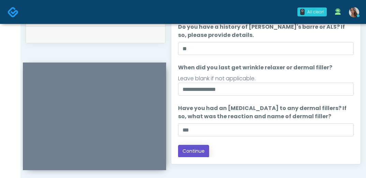
click at [196, 152] on button "Continue" at bounding box center [193, 151] width 31 height 13
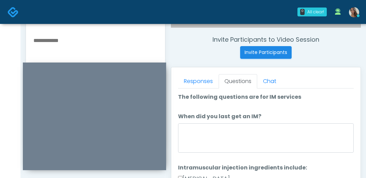
scroll to position [254, 0]
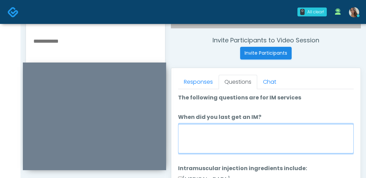
click at [242, 148] on textarea "When did you last get an IM?" at bounding box center [266, 138] width 176 height 29
paste textarea "**********"
type textarea "**********"
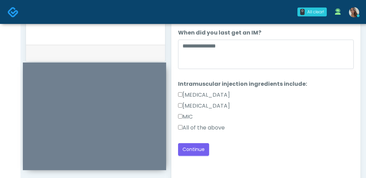
scroll to position [347, 0]
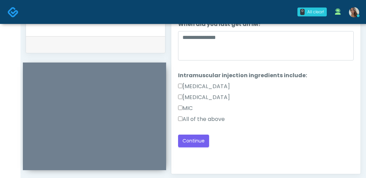
click at [201, 124] on div "All of the above" at bounding box center [266, 120] width 176 height 11
click at [204, 119] on label "All of the above" at bounding box center [201, 119] width 47 height 8
click at [197, 144] on button "Continue" at bounding box center [193, 141] width 31 height 13
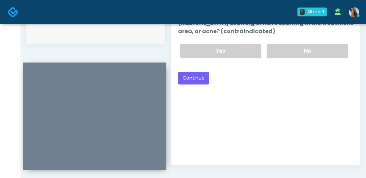
scroll to position [266, 0]
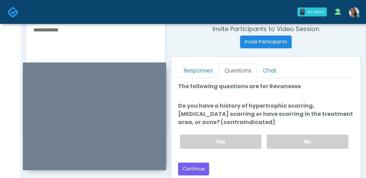
click at [312, 134] on div "Yes No" at bounding box center [264, 141] width 179 height 25
click at [307, 137] on label "No" at bounding box center [308, 142] width 82 height 14
click at [223, 164] on div "Back Continue" at bounding box center [266, 169] width 176 height 13
click at [203, 167] on button "Continue" at bounding box center [193, 169] width 31 height 13
click at [265, 163] on div "Back Continue" at bounding box center [266, 169] width 176 height 13
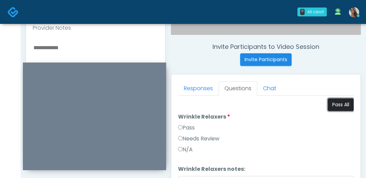
click at [330, 102] on button "Pass All" at bounding box center [341, 104] width 26 height 13
click at [334, 78] on div "Responses Questions Chat Good Faith Exam Script Good Faith Exam Script INTRODUC…" at bounding box center [266, 173] width 190 height 199
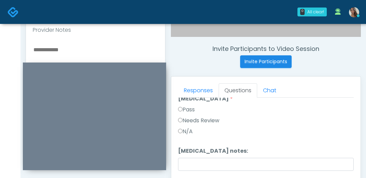
scroll to position [0, 0]
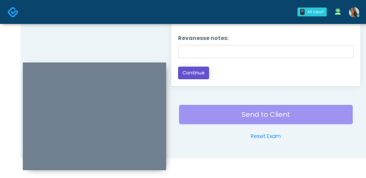
click at [201, 75] on button "Continue" at bounding box center [193, 73] width 31 height 13
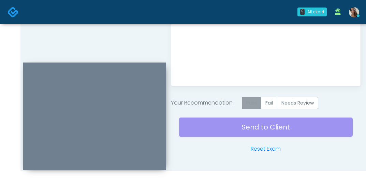
click at [256, 103] on label "Pass" at bounding box center [251, 103] width 19 height 13
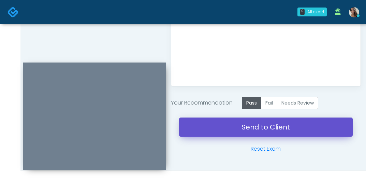
click at [252, 129] on link "Send to Client" at bounding box center [266, 126] width 174 height 19
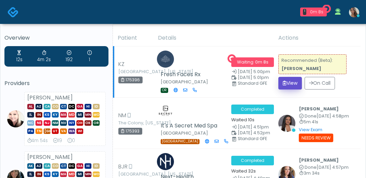
click at [301, 80] on button "View" at bounding box center [291, 83] width 24 height 13
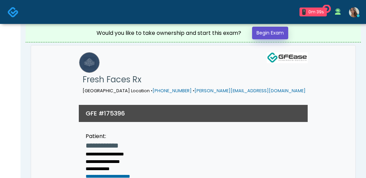
click at [280, 37] on link "Begin Exam" at bounding box center [270, 33] width 36 height 13
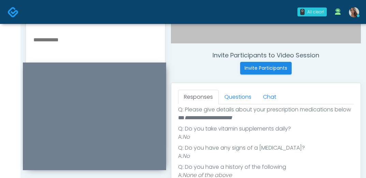
scroll to position [164, 0]
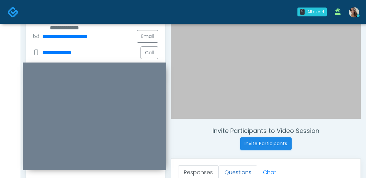
click at [239, 168] on link "Questions" at bounding box center [238, 172] width 39 height 14
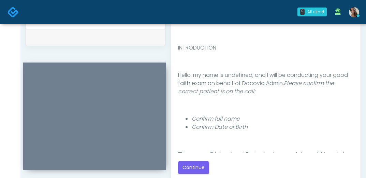
scroll to position [1, 0]
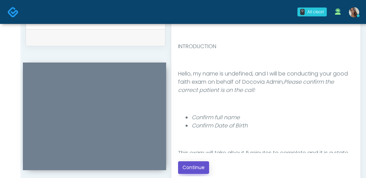
click at [196, 167] on button "Continue" at bounding box center [193, 167] width 31 height 13
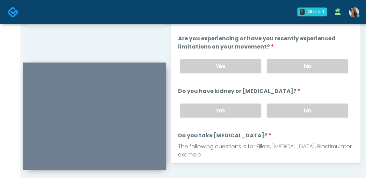
scroll to position [347, 0]
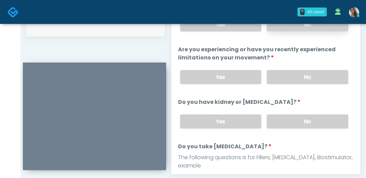
click at [302, 28] on label "No" at bounding box center [308, 24] width 82 height 14
drag, startPoint x: 309, startPoint y: 89, endPoint x: 301, endPoint y: 83, distance: 10.7
click at [301, 77] on label "No" at bounding box center [308, 77] width 82 height 14
click at [301, 110] on div "Yes No" at bounding box center [264, 121] width 179 height 25
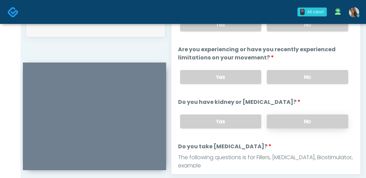
click at [303, 116] on label "No" at bounding box center [308, 121] width 82 height 14
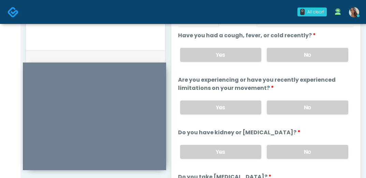
scroll to position [392, 0]
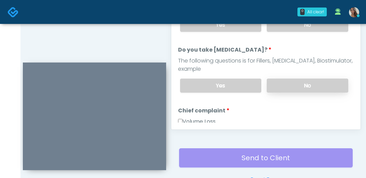
click at [317, 81] on label "No" at bounding box center [308, 86] width 82 height 14
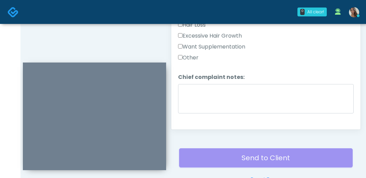
scroll to position [292, 0]
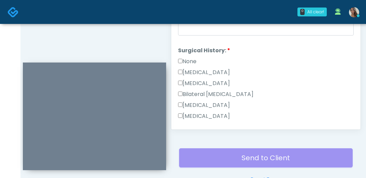
click at [192, 59] on label "None" at bounding box center [187, 61] width 18 height 8
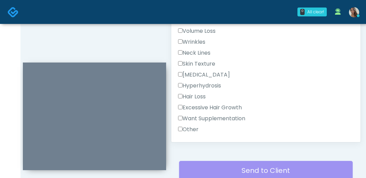
scroll to position [153, 0]
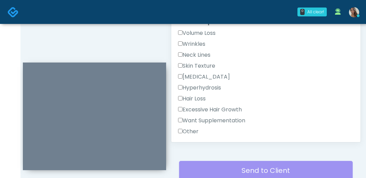
click at [202, 64] on label "Skin Texture" at bounding box center [196, 66] width 37 height 8
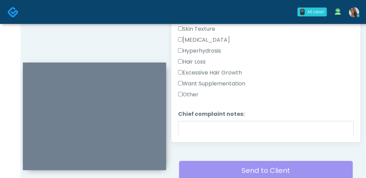
scroll to position [193, 0]
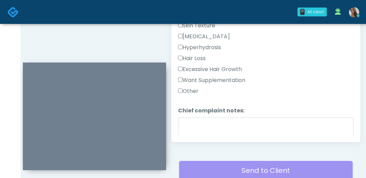
click at [197, 93] on label "Other" at bounding box center [188, 91] width 20 height 8
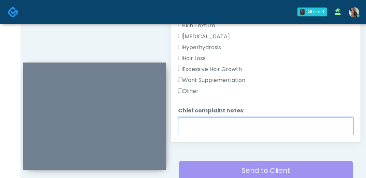
click at [202, 121] on textarea "Chief complaint notes:" at bounding box center [266, 131] width 176 height 29
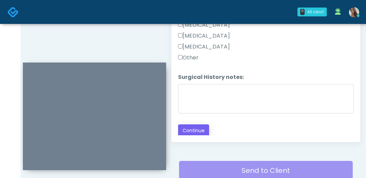
type textarea "**********"
click at [198, 128] on button "Continue" at bounding box center [193, 130] width 31 height 13
drag, startPoint x: 121, startPoint y: 38, endPoint x: 127, endPoint y: 40, distance: 6.7
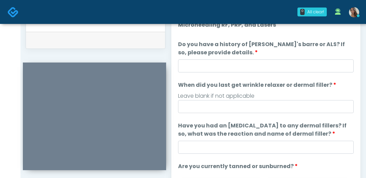
scroll to position [335, 0]
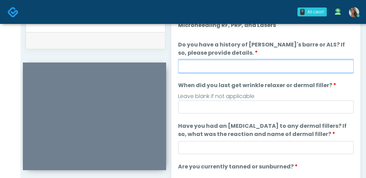
click at [251, 72] on input "Do you have a history of Guillain's barre or ALS? If so, please provide details." at bounding box center [266, 66] width 176 height 13
type input "**"
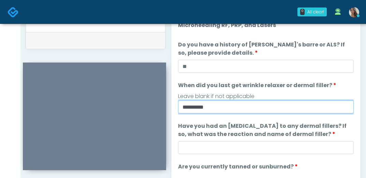
type input "**********"
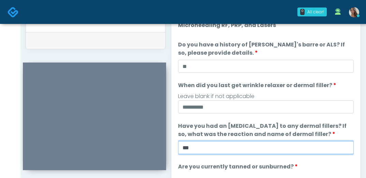
scroll to position [89, 0]
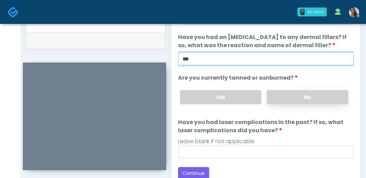
type input "**"
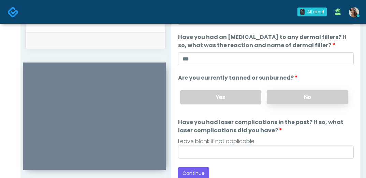
click at [279, 99] on label "No" at bounding box center [308, 97] width 82 height 14
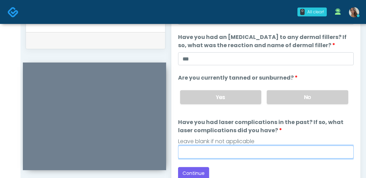
click at [250, 150] on input "Have you had laser complications in the past? If so, what laser complications d…" at bounding box center [266, 151] width 176 height 13
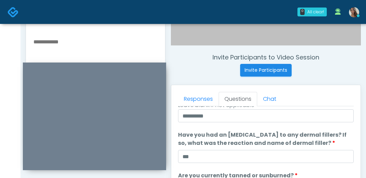
scroll to position [0, 0]
type input "**"
click at [81, 50] on textarea at bounding box center [96, 78] width 126 height 83
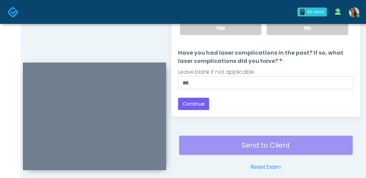
scroll to position [405, 0]
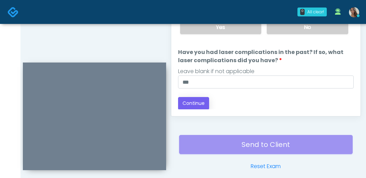
type textarea "**********"
click at [199, 107] on button "Continue" at bounding box center [193, 103] width 31 height 13
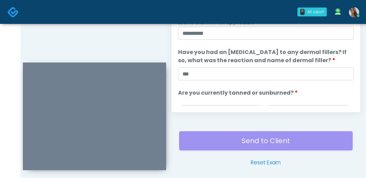
scroll to position [7, 0]
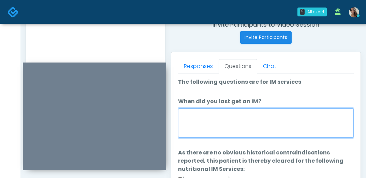
click at [240, 126] on textarea "When did you last get an IM?" at bounding box center [266, 122] width 176 height 29
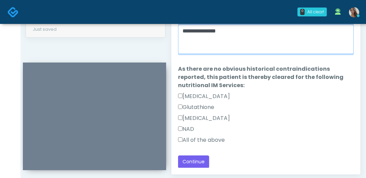
type textarea "**********"
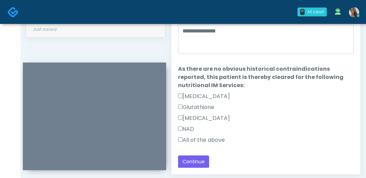
click at [205, 139] on label "All of the above" at bounding box center [201, 140] width 47 height 8
click at [198, 160] on button "Continue" at bounding box center [193, 161] width 31 height 13
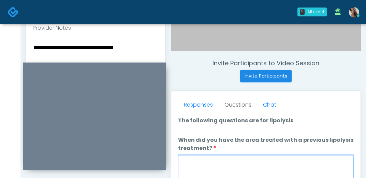
click at [291, 156] on textarea "When did you have the area treated with a previous lipolysis treatment?" at bounding box center [266, 169] width 176 height 29
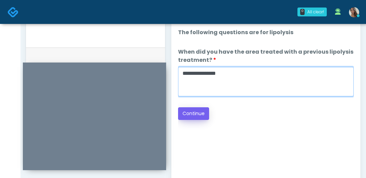
type textarea "**********"
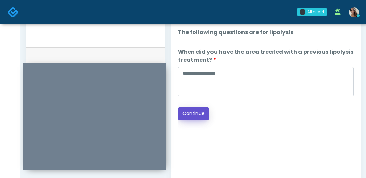
click at [200, 109] on button "Continue" at bounding box center [193, 113] width 31 height 13
click at [247, 133] on div "Good Faith Exam Script Good Faith Exam Script INTRODUCTION Hello, my name is un…" at bounding box center [266, 109] width 176 height 171
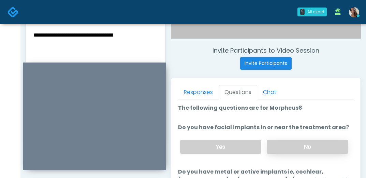
click at [287, 148] on label "No" at bounding box center [308, 147] width 82 height 14
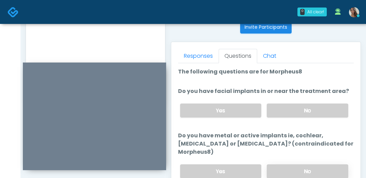
click at [291, 169] on label "No" at bounding box center [308, 171] width 82 height 14
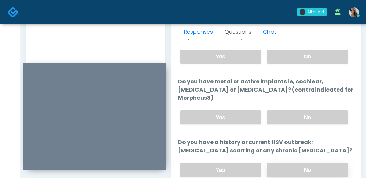
scroll to position [57, 0]
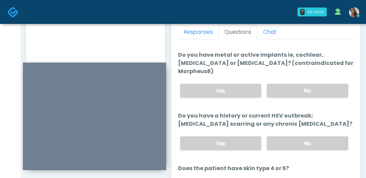
click at [288, 153] on div "Yes No" at bounding box center [264, 143] width 179 height 25
click at [287, 142] on label "No" at bounding box center [308, 143] width 82 height 14
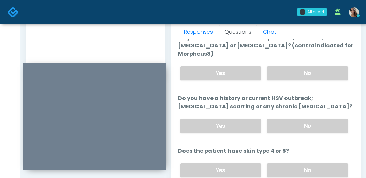
scroll to position [84, 0]
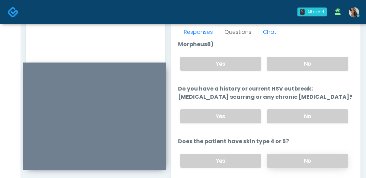
click at [288, 152] on div "Yes No" at bounding box center [264, 160] width 179 height 25
click at [289, 159] on label "No" at bounding box center [308, 161] width 82 height 14
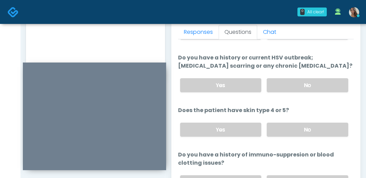
scroll to position [119, 0]
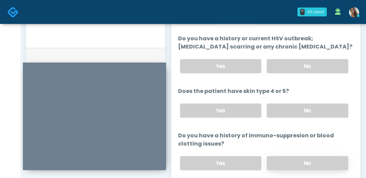
click at [287, 160] on label "No" at bounding box center [308, 163] width 82 height 14
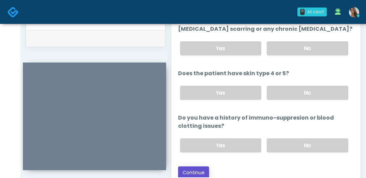
drag, startPoint x: 203, startPoint y: 170, endPoint x: 236, endPoint y: 162, distance: 34.5
click at [203, 170] on button "Continue" at bounding box center [193, 172] width 31 height 13
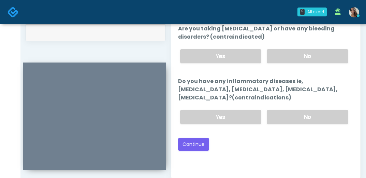
drag, startPoint x: 292, startPoint y: 113, endPoint x: 300, endPoint y: 79, distance: 35.7
click at [292, 113] on label "No" at bounding box center [308, 117] width 82 height 14
click at [304, 58] on label "No" at bounding box center [308, 56] width 82 height 14
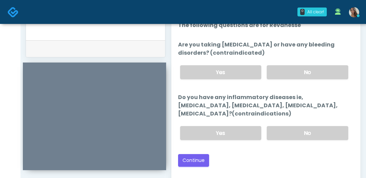
click at [246, 156] on div "Back Continue" at bounding box center [266, 160] width 176 height 13
drag, startPoint x: 192, startPoint y: 158, endPoint x: 203, endPoint y: 158, distance: 10.9
click at [192, 158] on button "Continue" at bounding box center [193, 160] width 31 height 13
click at [283, 166] on div "Good Faith Exam Script Good Faith Exam Script INTRODUCTION Hello, my name is un…" at bounding box center [266, 102] width 176 height 171
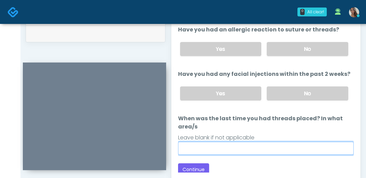
click at [276, 149] on input "When was the last time you had threads placed? In what area/s" at bounding box center [266, 148] width 176 height 13
paste input "**********"
type input "**********"
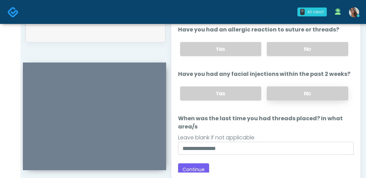
click at [302, 96] on label "No" at bounding box center [308, 93] width 82 height 14
click at [300, 46] on label "No" at bounding box center [308, 49] width 82 height 14
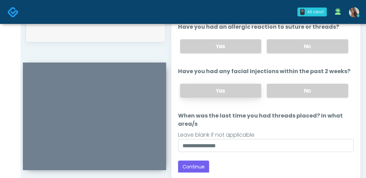
click at [217, 94] on label "Yes" at bounding box center [221, 91] width 82 height 14
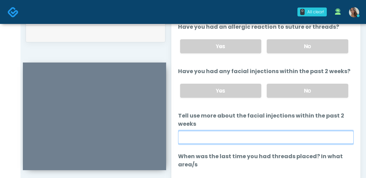
click at [218, 131] on input "Tell use more about the facial injections within the past 2 weeks" at bounding box center [266, 137] width 176 height 13
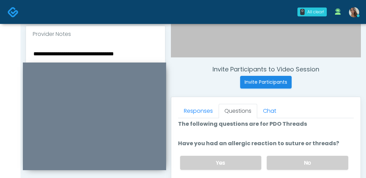
click at [77, 55] on textarea "**********" at bounding box center [96, 90] width 126 height 83
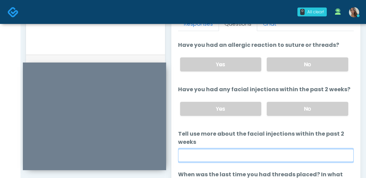
click at [229, 158] on input "Tell use more about the facial injections within the past 2 weeks" at bounding box center [266, 155] width 176 height 13
paste input "**********"
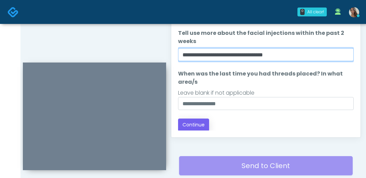
type input "**********"
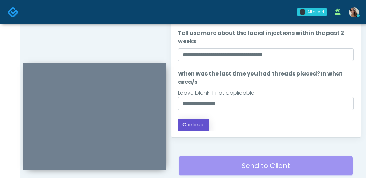
click at [196, 124] on button "Continue" at bounding box center [193, 125] width 31 height 13
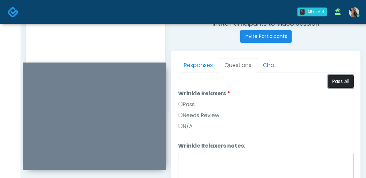
click at [336, 83] on button "Pass All" at bounding box center [341, 81] width 26 height 13
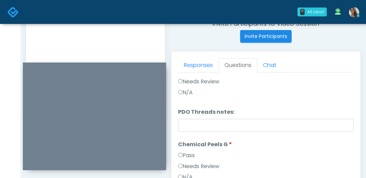
click at [211, 80] on label "Needs Review" at bounding box center [198, 82] width 41 height 8
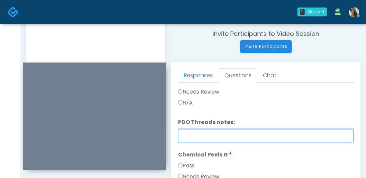
click at [191, 137] on input "PDO Threads notes:" at bounding box center [266, 135] width 176 height 13
paste input "**********"
type input "**********"
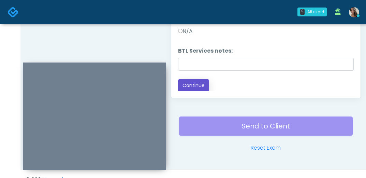
click at [190, 86] on button "Continue" at bounding box center [193, 85] width 31 height 13
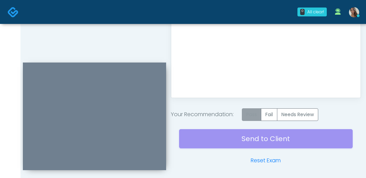
click at [254, 114] on label "Pass" at bounding box center [251, 114] width 19 height 13
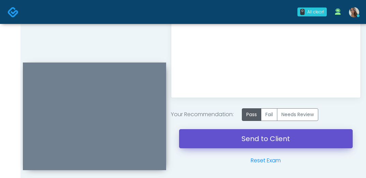
click at [253, 140] on link "Send to Client" at bounding box center [266, 138] width 174 height 19
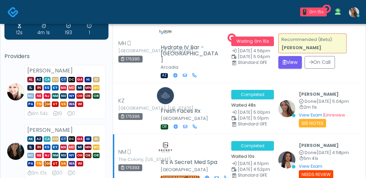
scroll to position [33, 0]
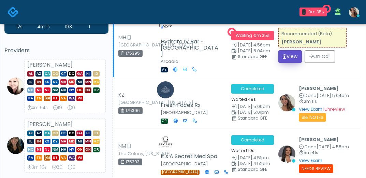
click at [286, 56] on button "View" at bounding box center [291, 56] width 24 height 13
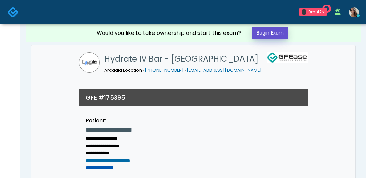
drag, startPoint x: 281, startPoint y: 31, endPoint x: 120, endPoint y: 164, distance: 209.1
click at [281, 31] on link "Begin Exam" at bounding box center [270, 33] width 36 height 13
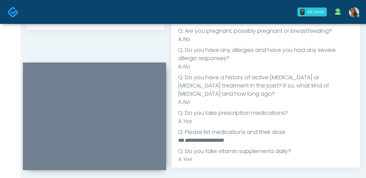
scroll to position [364, 0]
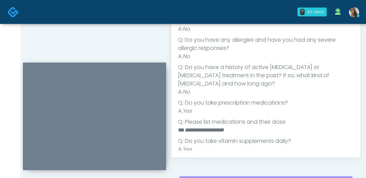
click at [255, 126] on li "**********" at bounding box center [263, 130] width 171 height 8
click at [262, 137] on li "Q: Do you take vitamin supplements daily?" at bounding box center [266, 141] width 176 height 8
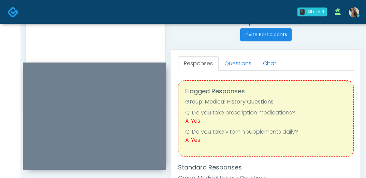
scroll to position [234, 0]
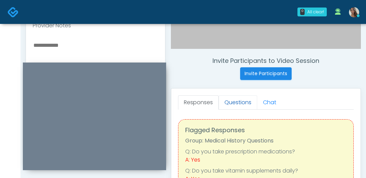
click at [237, 105] on link "Questions" at bounding box center [238, 102] width 39 height 14
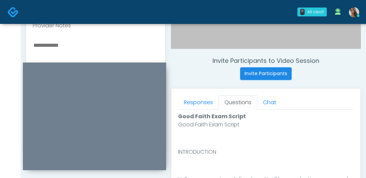
click at [226, 82] on div "Invite Participants to Video Session Invite Participants Responses Questions Ch…" at bounding box center [264, 81] width 196 height 521
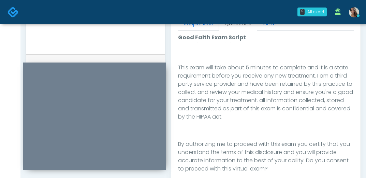
scroll to position [400, 0]
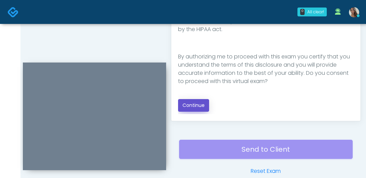
drag, startPoint x: 200, startPoint y: 103, endPoint x: 197, endPoint y: 100, distance: 4.2
click at [199, 103] on button "Continue" at bounding box center [193, 105] width 31 height 13
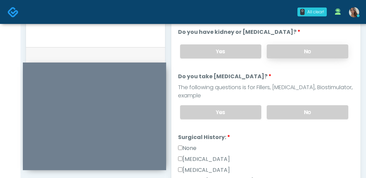
scroll to position [318, 0]
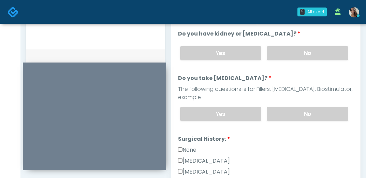
click at [295, 45] on div "Yes No" at bounding box center [264, 53] width 179 height 25
click at [314, 53] on label "No" at bounding box center [308, 53] width 82 height 14
click at [300, 112] on label "No" at bounding box center [308, 114] width 82 height 14
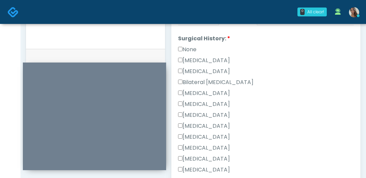
scroll to position [110, 0]
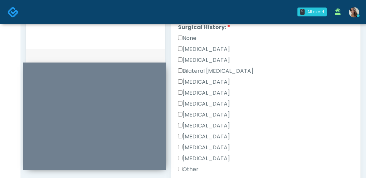
click at [196, 37] on label "None" at bounding box center [187, 38] width 18 height 8
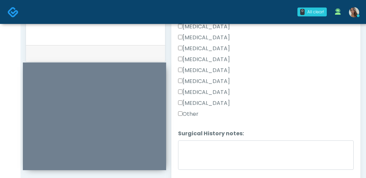
scroll to position [333, 0]
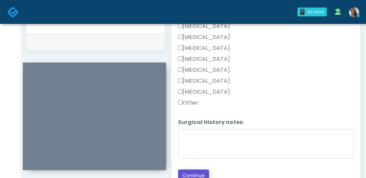
click at [201, 172] on button "Continue" at bounding box center [193, 175] width 31 height 13
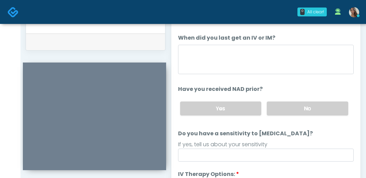
scroll to position [276, 0]
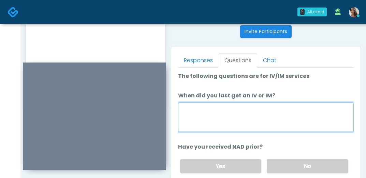
click at [253, 125] on textarea "When did you last get an IV or IM?" at bounding box center [266, 116] width 176 height 29
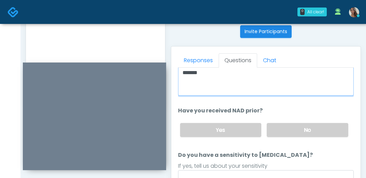
scroll to position [53, 0]
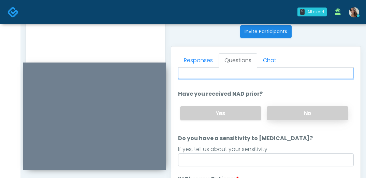
type textarea "*******"
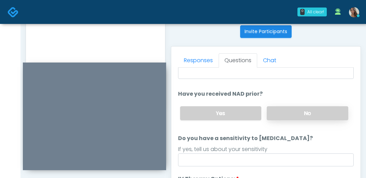
click at [277, 110] on label "No" at bounding box center [308, 113] width 82 height 14
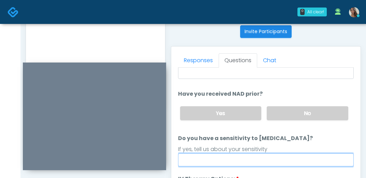
click at [242, 163] on input "Do you have a sensitivity to Niacin?" at bounding box center [266, 159] width 176 height 13
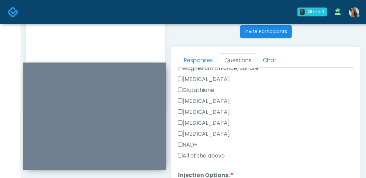
type input "**"
click at [205, 153] on label "All of the above" at bounding box center [201, 156] width 47 height 8
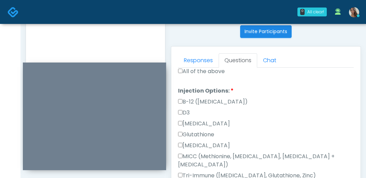
scroll to position [435, 0]
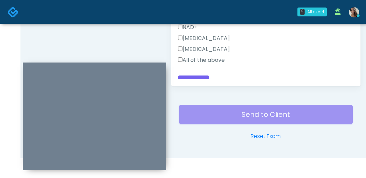
click at [207, 56] on label "All of the above" at bounding box center [201, 60] width 47 height 8
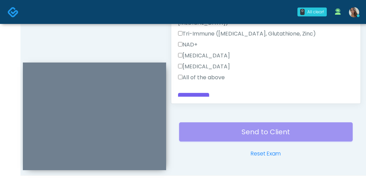
scroll to position [352, 0]
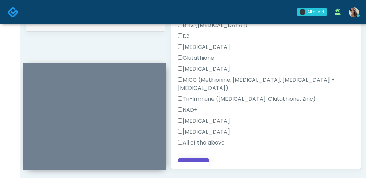
drag, startPoint x: 193, startPoint y: 156, endPoint x: 195, endPoint y: 153, distance: 4.5
click at [193, 158] on button "Continue" at bounding box center [193, 164] width 31 height 13
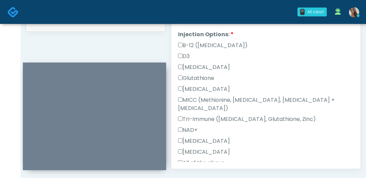
scroll to position [0, 0]
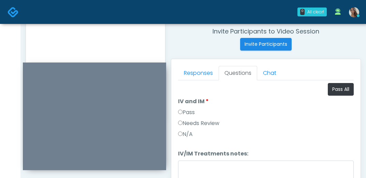
click at [190, 114] on label "Pass" at bounding box center [186, 112] width 17 height 8
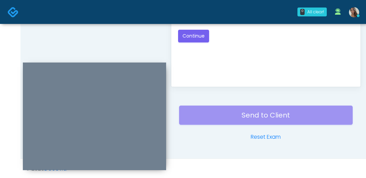
scroll to position [435, 0]
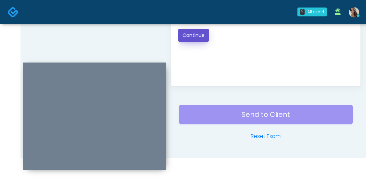
click at [199, 35] on button "Continue" at bounding box center [193, 35] width 31 height 13
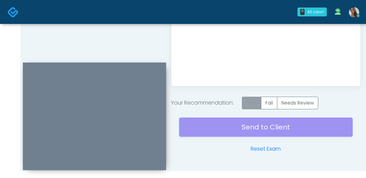
click at [258, 100] on label "Pass" at bounding box center [251, 103] width 19 height 13
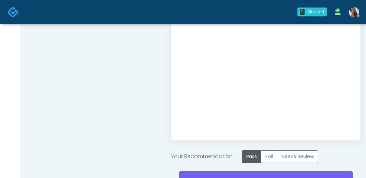
scroll to position [448, 0]
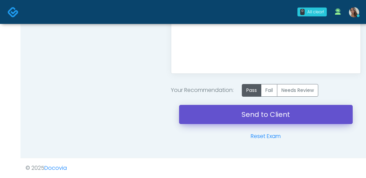
click at [242, 115] on link "Send to Client" at bounding box center [266, 114] width 174 height 19
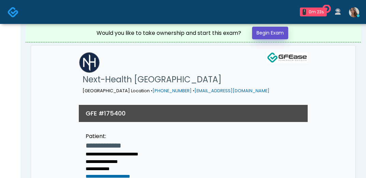
click at [278, 34] on link "Begin Exam" at bounding box center [270, 33] width 36 height 13
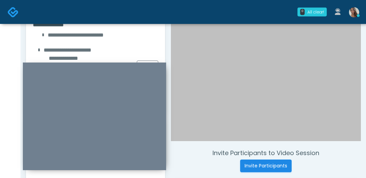
scroll to position [142, 0]
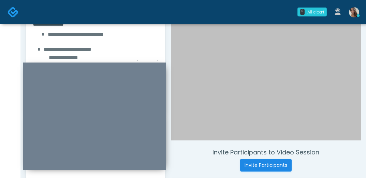
click at [245, 72] on div at bounding box center [266, 26] width 190 height 228
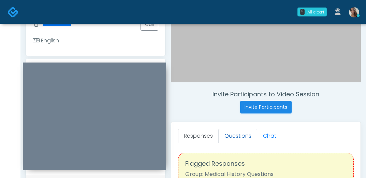
click at [233, 135] on link "Questions" at bounding box center [238, 136] width 39 height 14
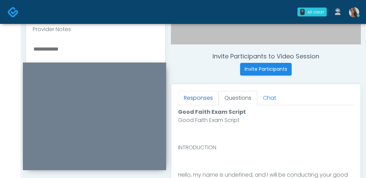
click at [205, 103] on link "Responses" at bounding box center [198, 98] width 41 height 14
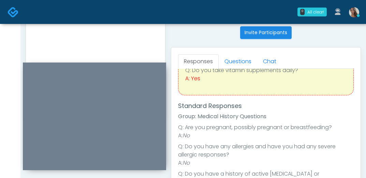
scroll to position [66, 0]
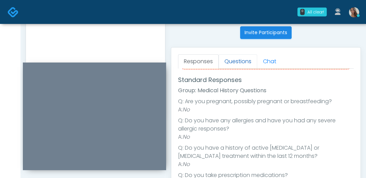
drag, startPoint x: 235, startPoint y: 69, endPoint x: 240, endPoint y: 58, distance: 11.9
click at [235, 69] on div "Flagged Responses Group: Medical History Questions Q: Do you take vitamin suppl…" at bounding box center [266, 40] width 176 height 57
click at [240, 58] on link "Questions" at bounding box center [238, 61] width 39 height 14
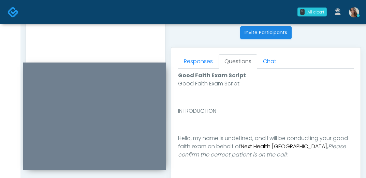
scroll to position [0, 0]
click at [208, 41] on div "Invite Participants to Video Session Invite Participants Responses Questions Ch…" at bounding box center [264, 40] width 196 height 521
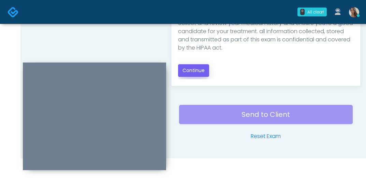
scroll to position [66, 0]
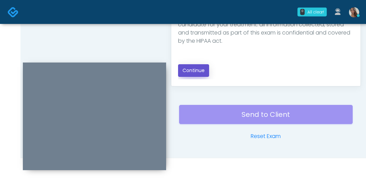
click at [201, 67] on button "Continue" at bounding box center [193, 70] width 31 height 13
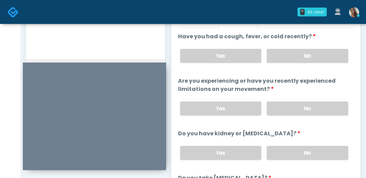
scroll to position [265, 0]
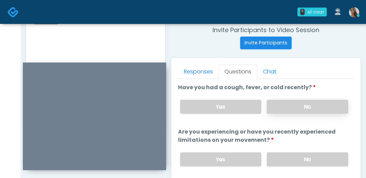
click at [297, 112] on label "No" at bounding box center [308, 107] width 82 height 14
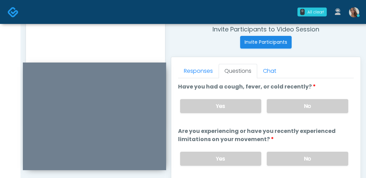
scroll to position [266, 0]
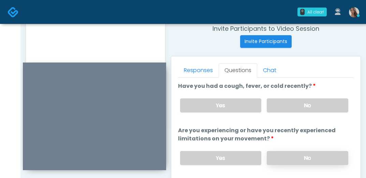
click at [299, 161] on label "No" at bounding box center [308, 158] width 82 height 14
click at [308, 135] on label "Are you experiencing or have you recently experienced limitations on your movem…" at bounding box center [266, 134] width 176 height 16
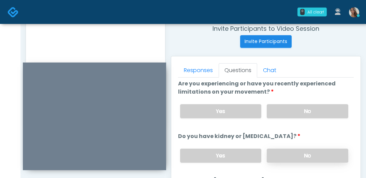
scroll to position [56, 0]
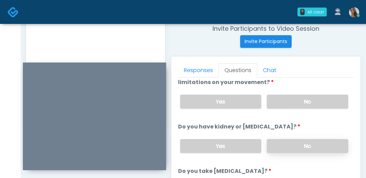
click at [323, 148] on label "No" at bounding box center [308, 146] width 82 height 14
click at [305, 125] on li "Do you have kidney or liver disease? Do you have kidney or liver disease? Yes No" at bounding box center [266, 141] width 176 height 36
click at [294, 124] on li "Do you have kidney or liver disease? Do you have kidney or liver disease? Yes No" at bounding box center [266, 141] width 176 height 36
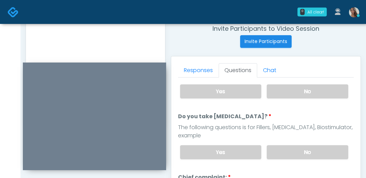
scroll to position [115, 0]
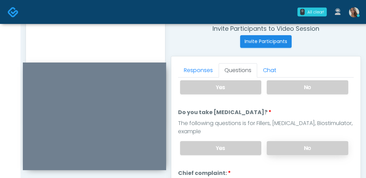
click at [281, 147] on label "No" at bounding box center [308, 148] width 82 height 14
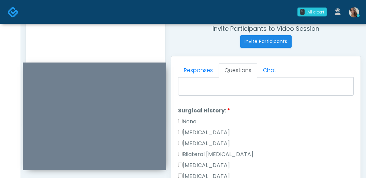
scroll to position [406, 0]
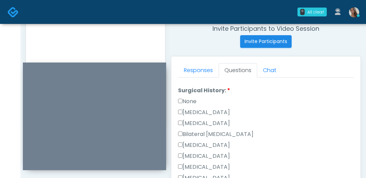
click at [190, 102] on label "None" at bounding box center [187, 101] width 18 height 8
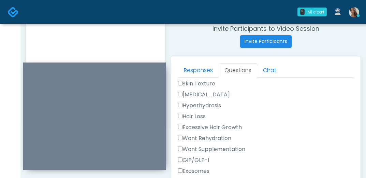
scroll to position [251, 0]
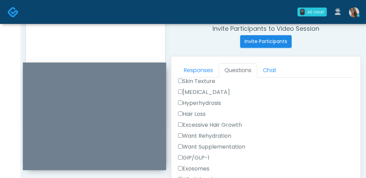
click at [202, 148] on label "Want Supplementation" at bounding box center [211, 147] width 67 height 8
click at [207, 135] on label "Want Rehydration" at bounding box center [204, 136] width 53 height 8
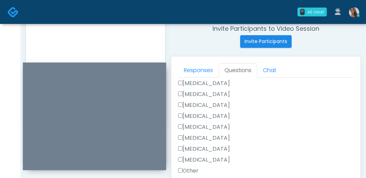
scroll to position [435, 0]
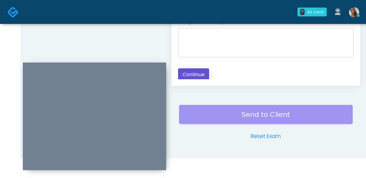
click at [196, 72] on button "Continue" at bounding box center [193, 74] width 31 height 13
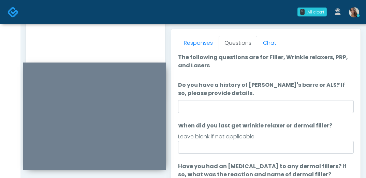
scroll to position [0, 0]
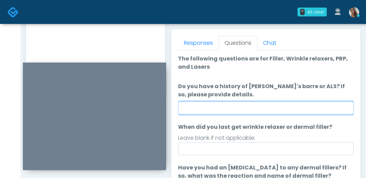
click at [276, 109] on input "Do you have a history of Guillain's barre or ALS? If so, please provide details." at bounding box center [266, 107] width 176 height 13
type input "**"
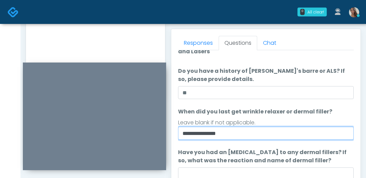
scroll to position [62, 0]
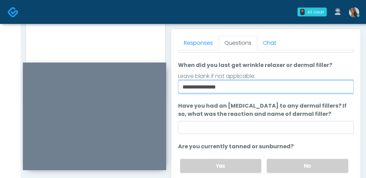
type input "**********"
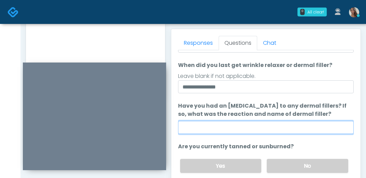
click at [247, 128] on input "Have you had an allergic response to any dermal fillers? If so, what was the re…" at bounding box center [266, 127] width 176 height 13
paste input "**********"
type input "**********"
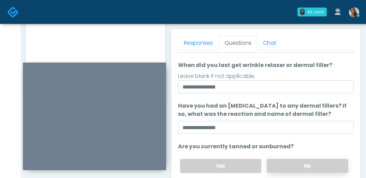
click at [277, 160] on label "No" at bounding box center [308, 166] width 82 height 14
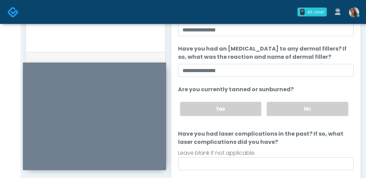
scroll to position [325, 0]
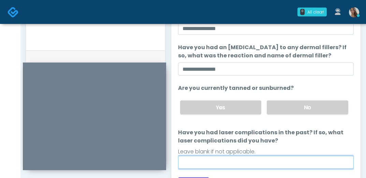
click at [223, 163] on input "Have you had laser complications in the past? If so, what laser complications d…" at bounding box center [266, 162] width 176 height 13
paste input "**********"
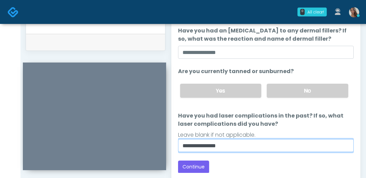
scroll to position [374, 0]
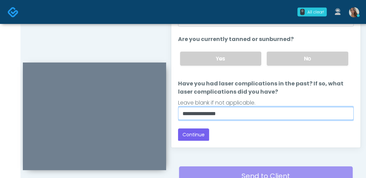
type input "**********"
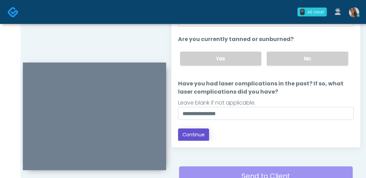
click at [197, 135] on button "Continue" at bounding box center [193, 134] width 31 height 13
click at [244, 143] on div "Responses Questions Chat Good Faith Exam Script Good Faith Exam Script INTRODUC…" at bounding box center [266, 48] width 190 height 199
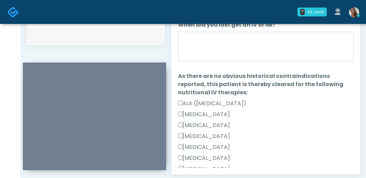
scroll to position [263, 0]
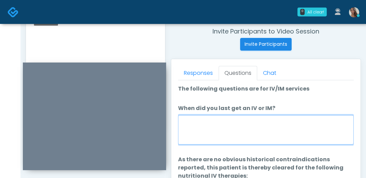
click at [238, 137] on textarea "When did you last get an IV or IM?" at bounding box center [266, 129] width 176 height 29
paste textarea "**********"
type textarea "**********"
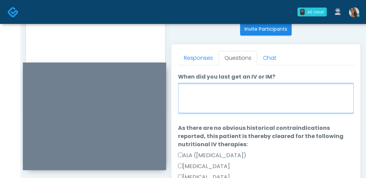
scroll to position [280, 0]
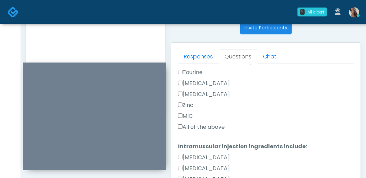
click at [203, 130] on label "All of the above" at bounding box center [201, 127] width 47 height 8
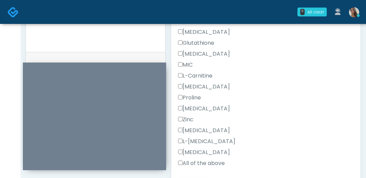
scroll to position [358, 0]
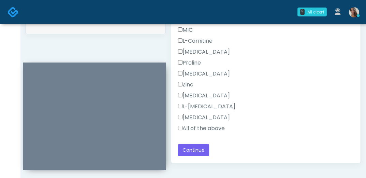
drag, startPoint x: 214, startPoint y: 127, endPoint x: 220, endPoint y: 124, distance: 6.1
click at [214, 127] on label "All of the above" at bounding box center [201, 128] width 47 height 8
click at [220, 128] on label "All of the above" at bounding box center [201, 128] width 47 height 8
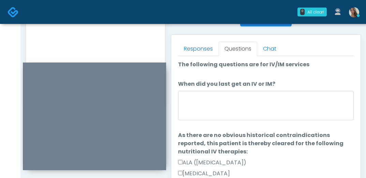
scroll to position [254, 0]
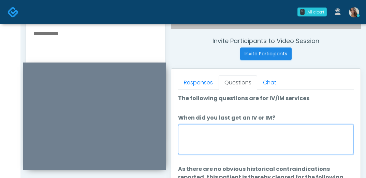
click at [234, 145] on textarea "When did you last get an IV or IM?" at bounding box center [266, 139] width 176 height 29
paste textarea "**********"
type textarea "**********"
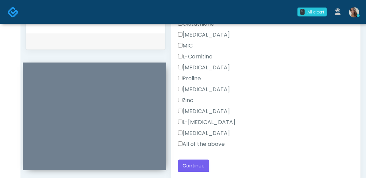
scroll to position [435, 0]
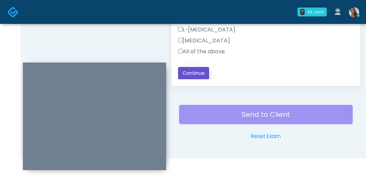
click at [198, 75] on button "Continue" at bounding box center [193, 73] width 31 height 13
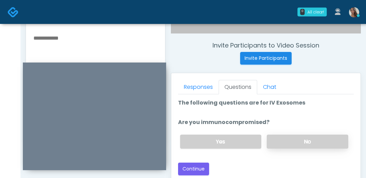
scroll to position [246, 0]
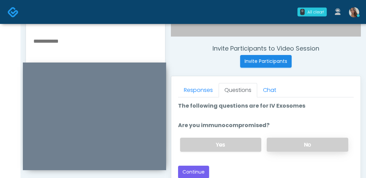
click at [290, 149] on label "No" at bounding box center [308, 145] width 82 height 14
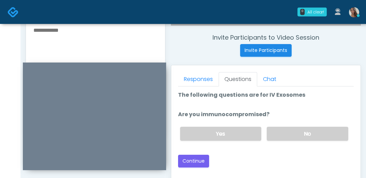
scroll to position [265, 0]
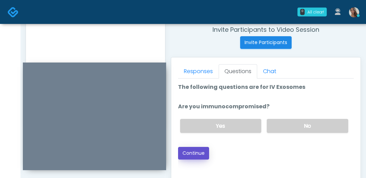
click at [201, 154] on button "Continue" at bounding box center [193, 153] width 31 height 13
click at [242, 150] on div "Back Continue" at bounding box center [266, 153] width 176 height 13
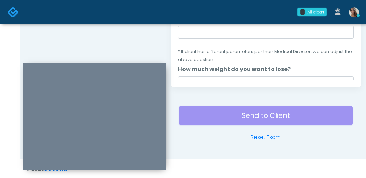
scroll to position [374, 0]
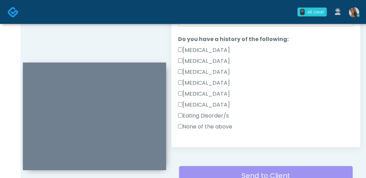
click at [210, 123] on label "None of the above" at bounding box center [205, 127] width 54 height 8
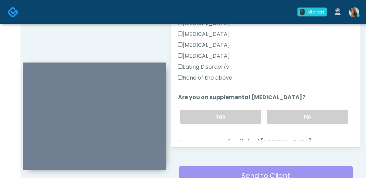
scroll to position [215, 0]
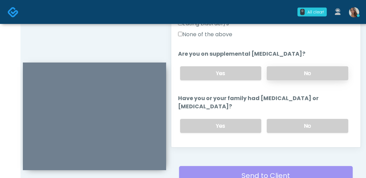
click at [292, 67] on label "No" at bounding box center [308, 73] width 82 height 14
click at [292, 123] on label "No" at bounding box center [308, 126] width 82 height 14
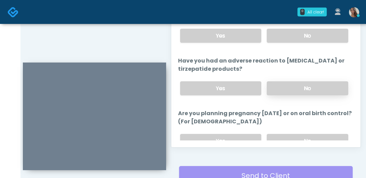
click at [291, 81] on label "No" at bounding box center [308, 88] width 82 height 14
click at [296, 134] on label "No" at bounding box center [308, 141] width 82 height 14
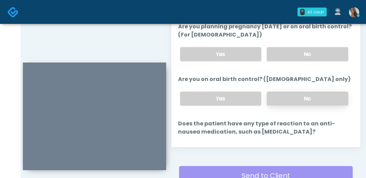
click at [317, 92] on label "No" at bounding box center [308, 99] width 82 height 14
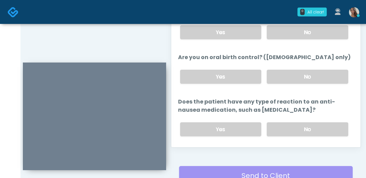
scroll to position [426, 0]
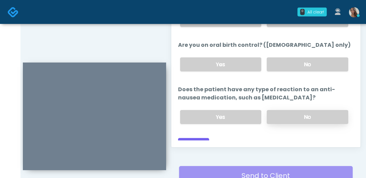
click at [306, 110] on label "No" at bounding box center [308, 117] width 82 height 14
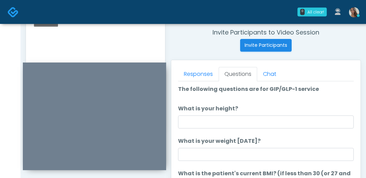
scroll to position [1, 0]
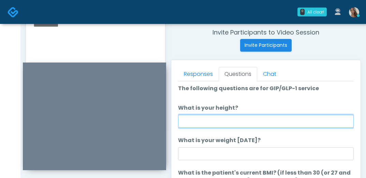
click at [250, 116] on input "What is your height?" at bounding box center [266, 121] width 176 height 13
click at [243, 126] on input "What is your height?" at bounding box center [266, 121] width 176 height 13
type input "*****"
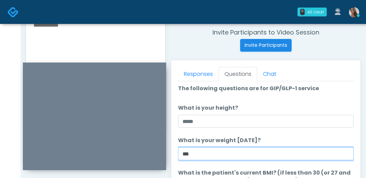
type input "***"
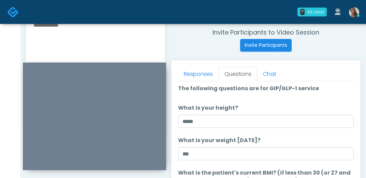
scroll to position [368, 0]
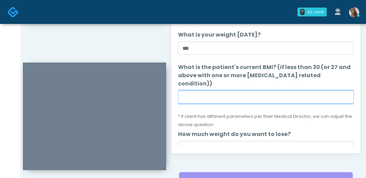
paste input "****"
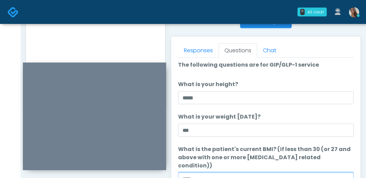
scroll to position [256, 0]
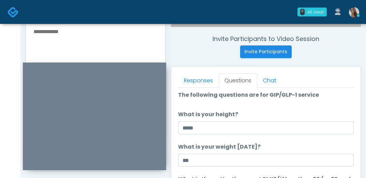
type input "****"
click at [104, 51] on textarea at bounding box center [96, 68] width 126 height 83
paste textarea "*****"
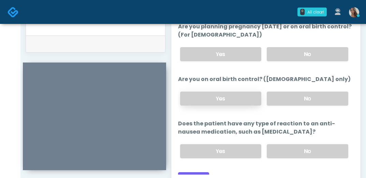
scroll to position [435, 0]
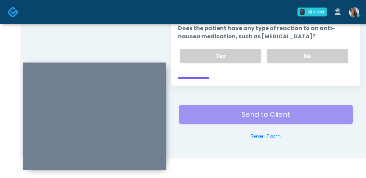
type textarea "********"
click at [201, 77] on button "Continue" at bounding box center [193, 83] width 31 height 13
drag, startPoint x: 160, startPoint y: 49, endPoint x: 194, endPoint y: 77, distance: 43.6
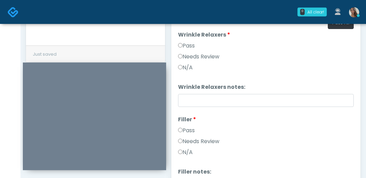
scroll to position [0, 0]
click at [335, 27] on button "Pass All" at bounding box center [341, 22] width 26 height 13
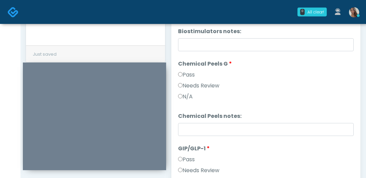
scroll to position [791, 0]
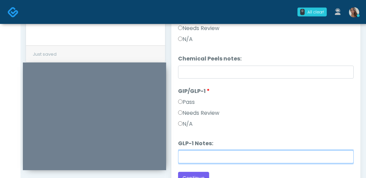
click at [211, 157] on input "GLP-1 Notes:" at bounding box center [266, 156] width 176 height 13
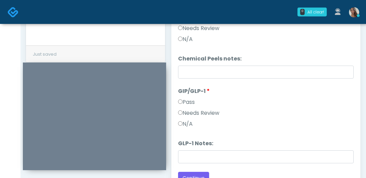
click at [198, 112] on label "Needs Review" at bounding box center [198, 113] width 41 height 8
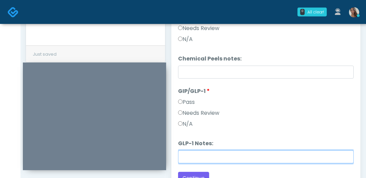
click at [200, 158] on input "GLP-1 Notes:" at bounding box center [266, 156] width 176 height 13
paste input "*****"
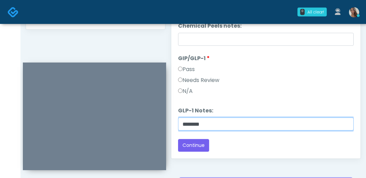
scroll to position [405, 0]
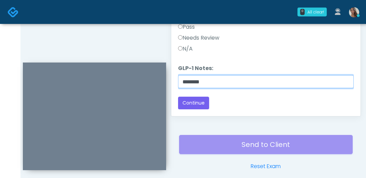
type input "********"
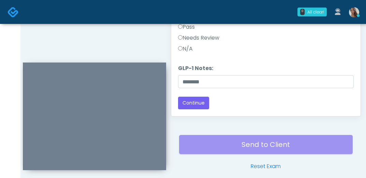
click at [195, 109] on div "Responses Questions Chat Good Faith Exam Script Good Faith Exam Script INTRODUC…" at bounding box center [266, 16] width 190 height 199
click at [197, 104] on button "Continue" at bounding box center [193, 103] width 31 height 13
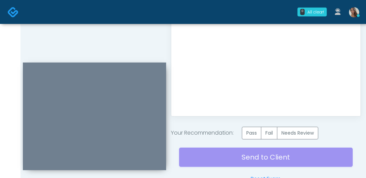
scroll to position [0, 0]
click at [253, 136] on label "Pass" at bounding box center [251, 133] width 19 height 13
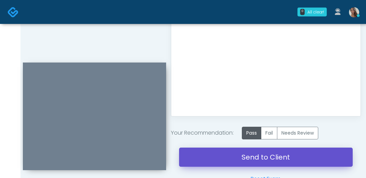
click at [226, 154] on link "Send to Client" at bounding box center [266, 157] width 174 height 19
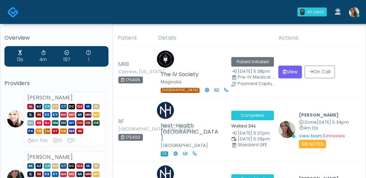
click at [355, 13] on img at bounding box center [354, 12] width 10 height 10
click at [352, 15] on img at bounding box center [354, 12] width 10 height 10
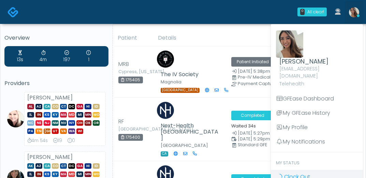
click at [302, 173] on span "Clock Out" at bounding box center [297, 177] width 26 height 8
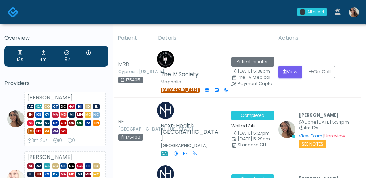
click at [358, 13] on img at bounding box center [354, 12] width 10 height 10
